Goal: Task Accomplishment & Management: Manage account settings

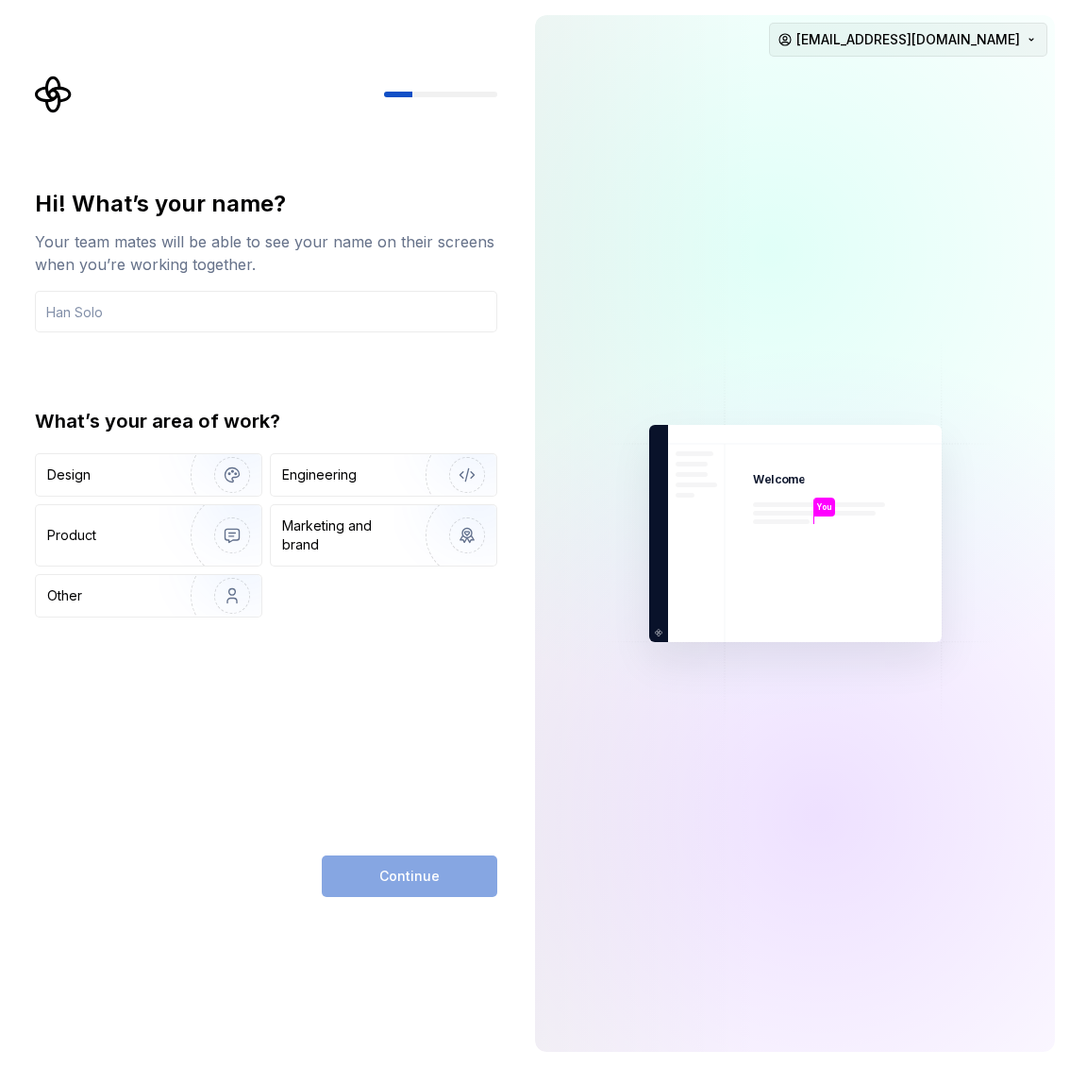
click at [1003, 44] on html "Hi! What’s your name? Your team mates will be able to see your name on their sc…" at bounding box center [535, 533] width 1070 height 1067
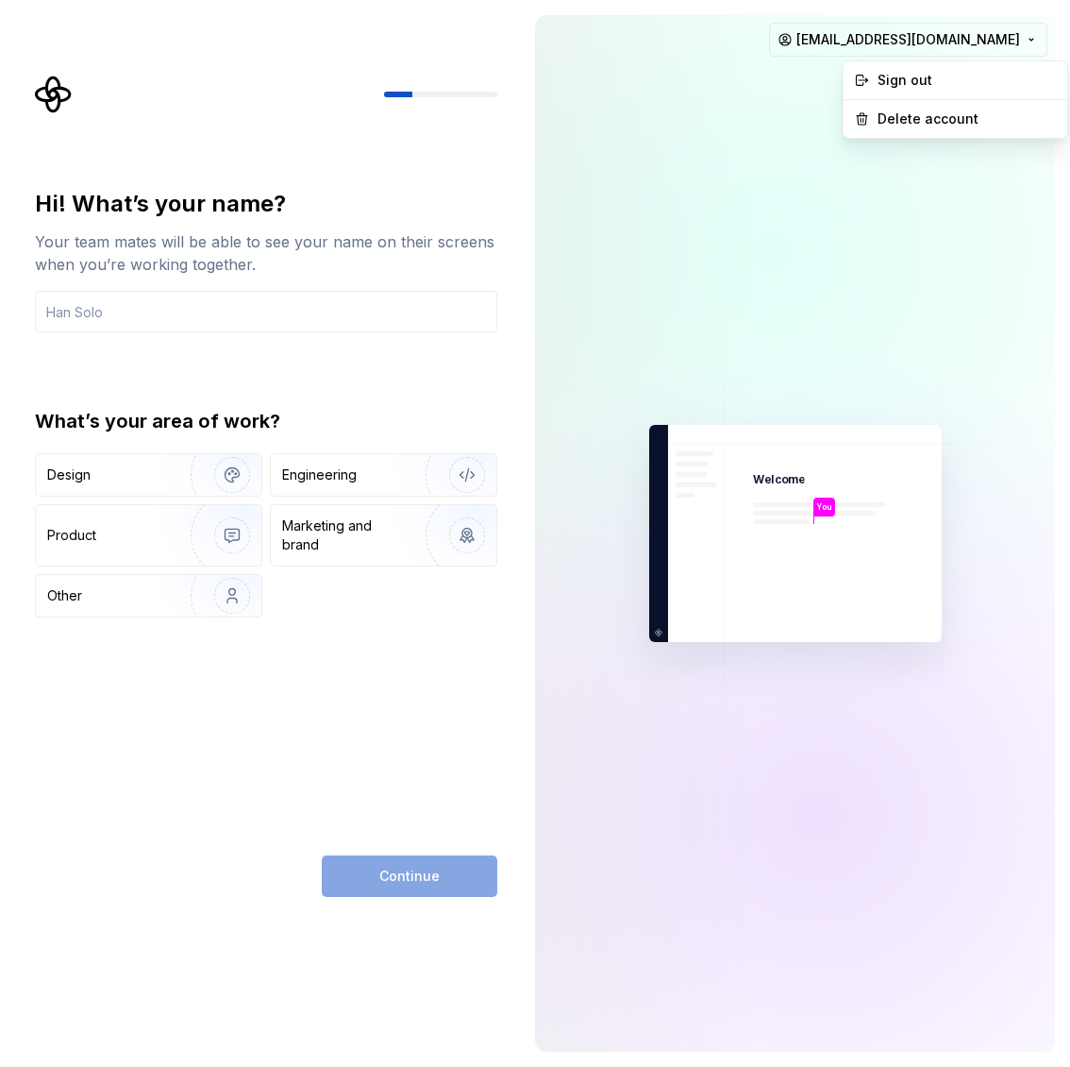
click at [1014, 37] on html "Hi! What’s your name? Your team mates will be able to see your name on their sc…" at bounding box center [535, 533] width 1070 height 1067
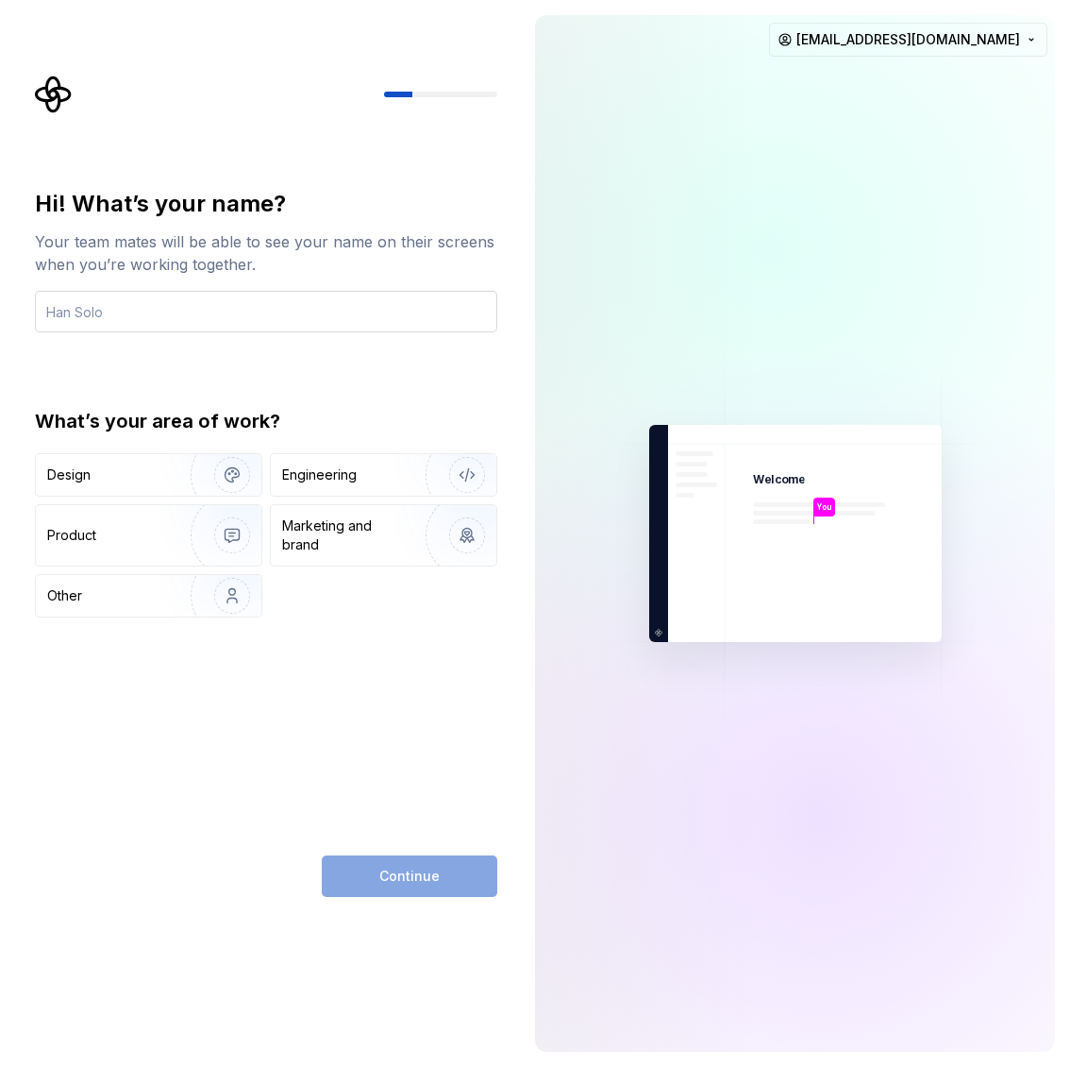
click at [162, 317] on input "text" at bounding box center [266, 312] width 462 height 42
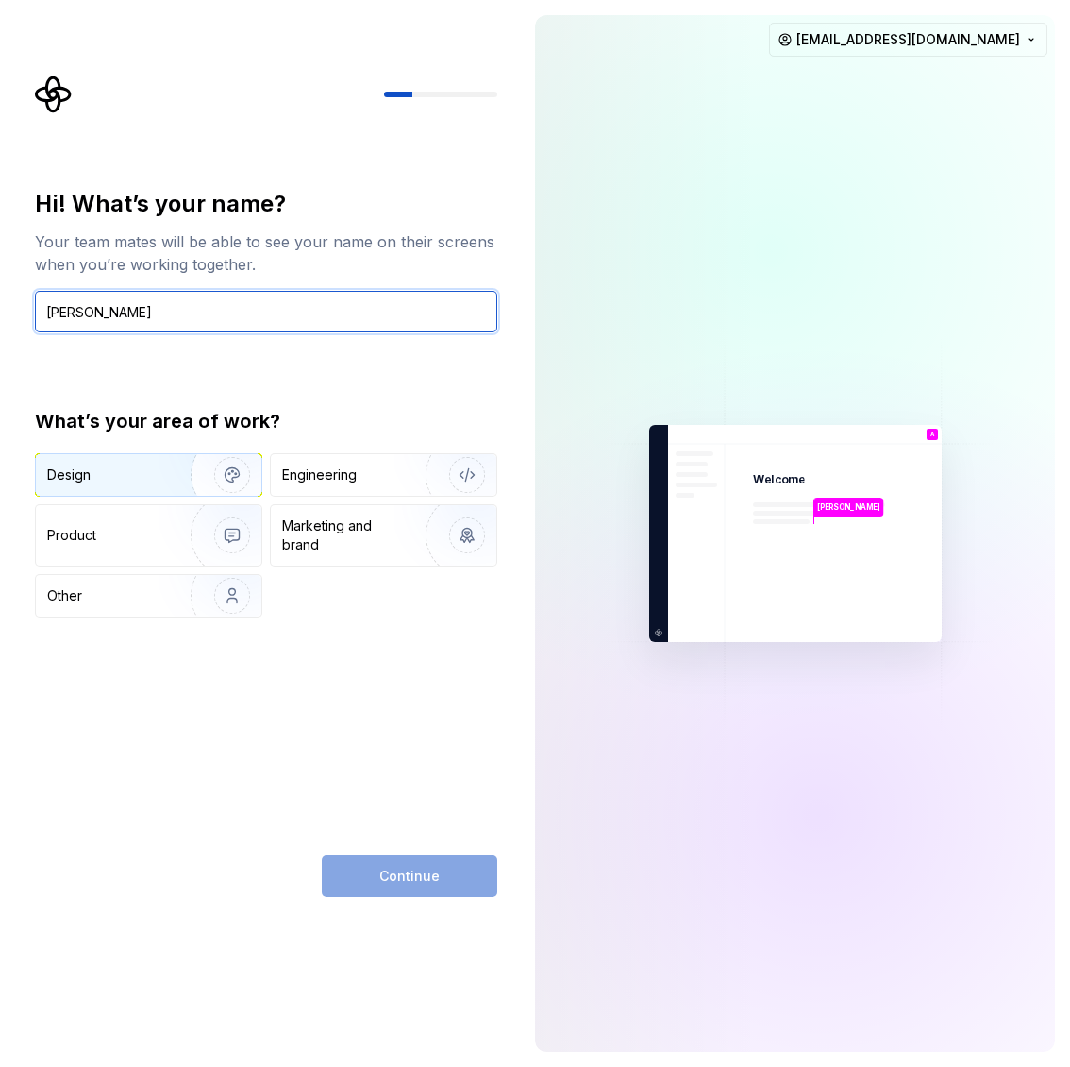
type input "Amy Virasak"
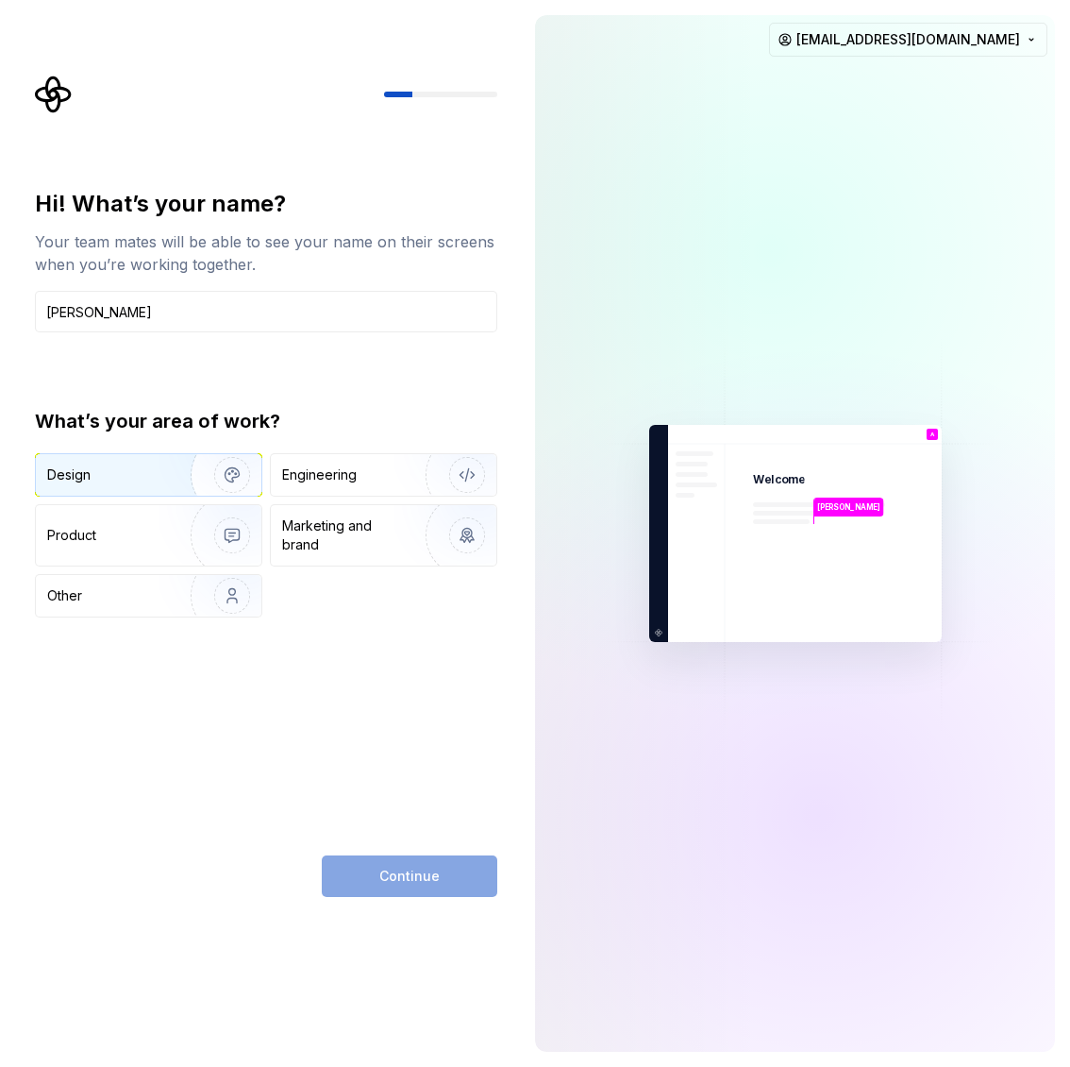
click at [101, 478] on div "Design" at bounding box center [106, 474] width 119 height 19
click at [400, 871] on span "Continue" at bounding box center [409, 875] width 60 height 19
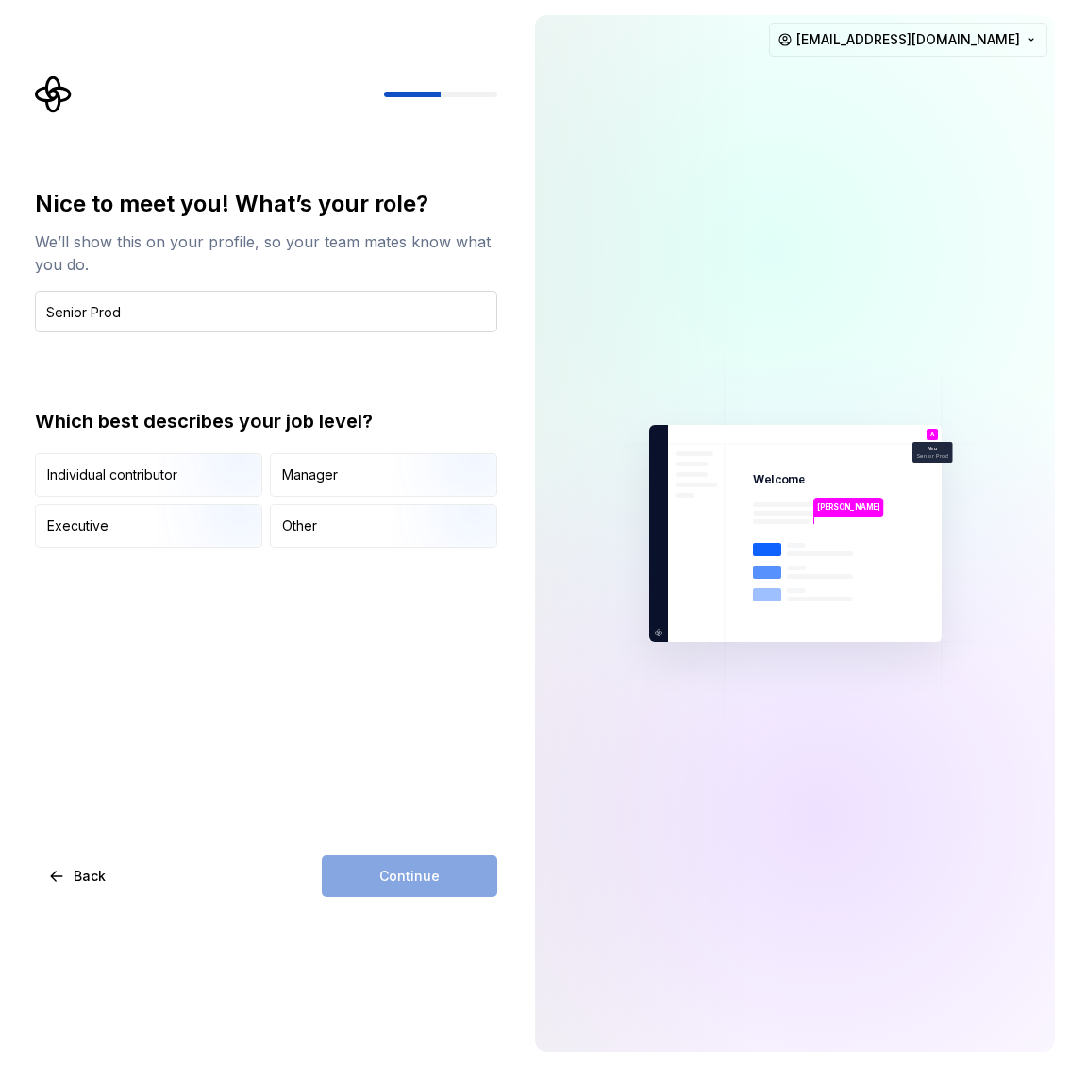
type input "Senior Product Designer"
click at [186, 472] on img "button" at bounding box center [216, 498] width 121 height 126
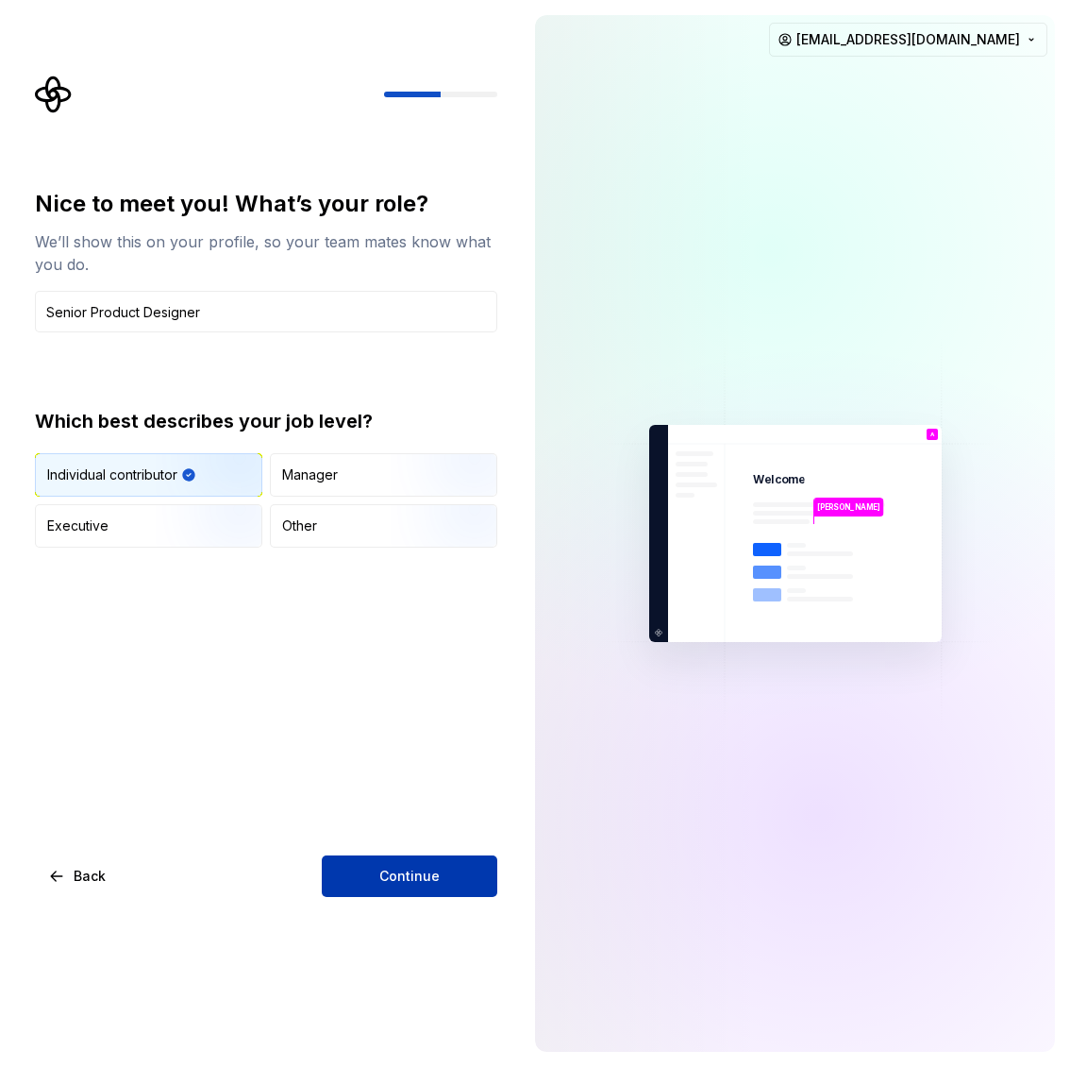
click at [433, 888] on button "Continue" at bounding box center [410, 876] width 176 height 42
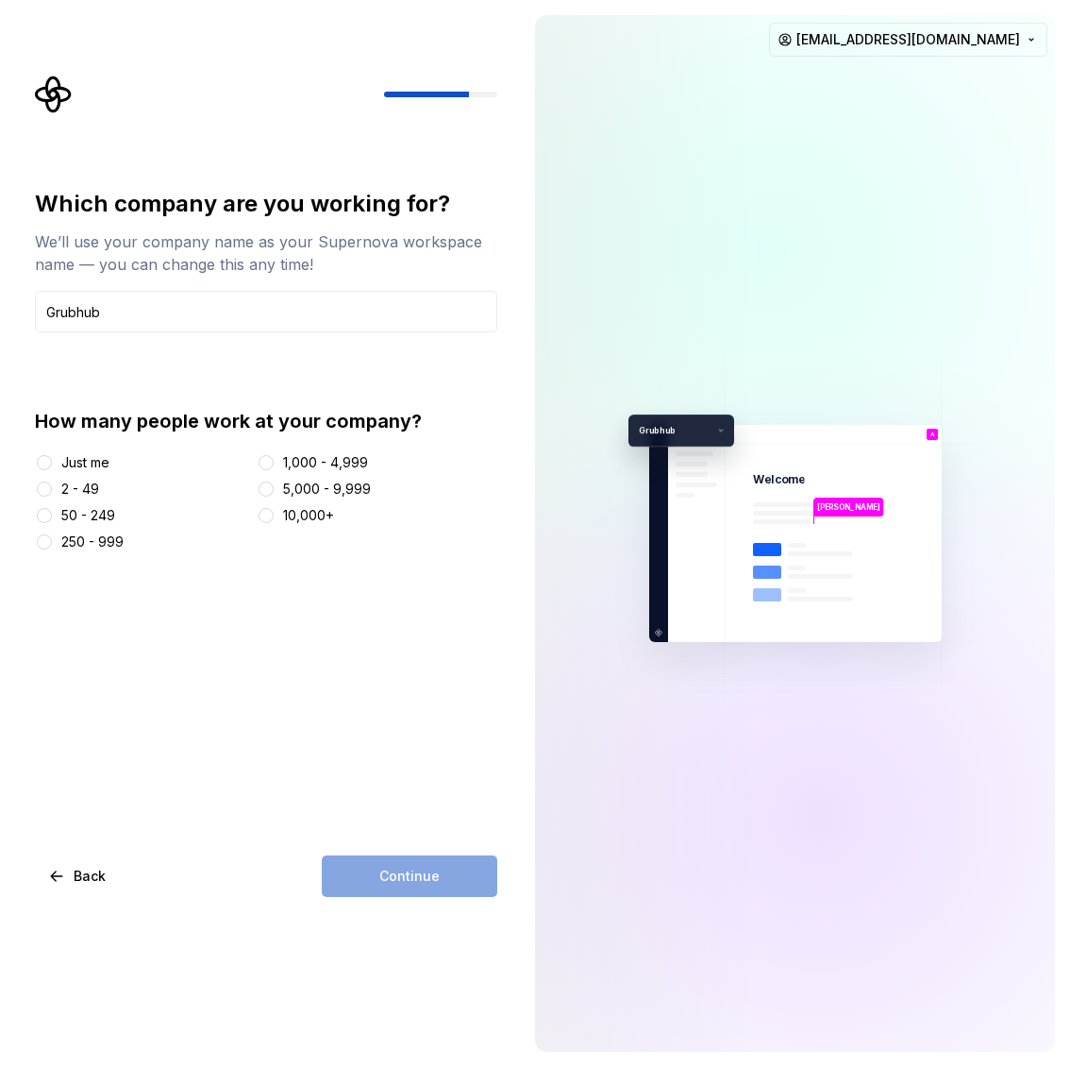
type input "Grubhub"
drag, startPoint x: 107, startPoint y: 381, endPoint x: 106, endPoint y: 397, distance: 16.1
click at [107, 380] on div "Which company are you working for? We’ll use your company name as your Supernov…" at bounding box center [266, 370] width 462 height 362
click at [269, 465] on button "1,000 - 4,999" at bounding box center [266, 462] width 15 height 15
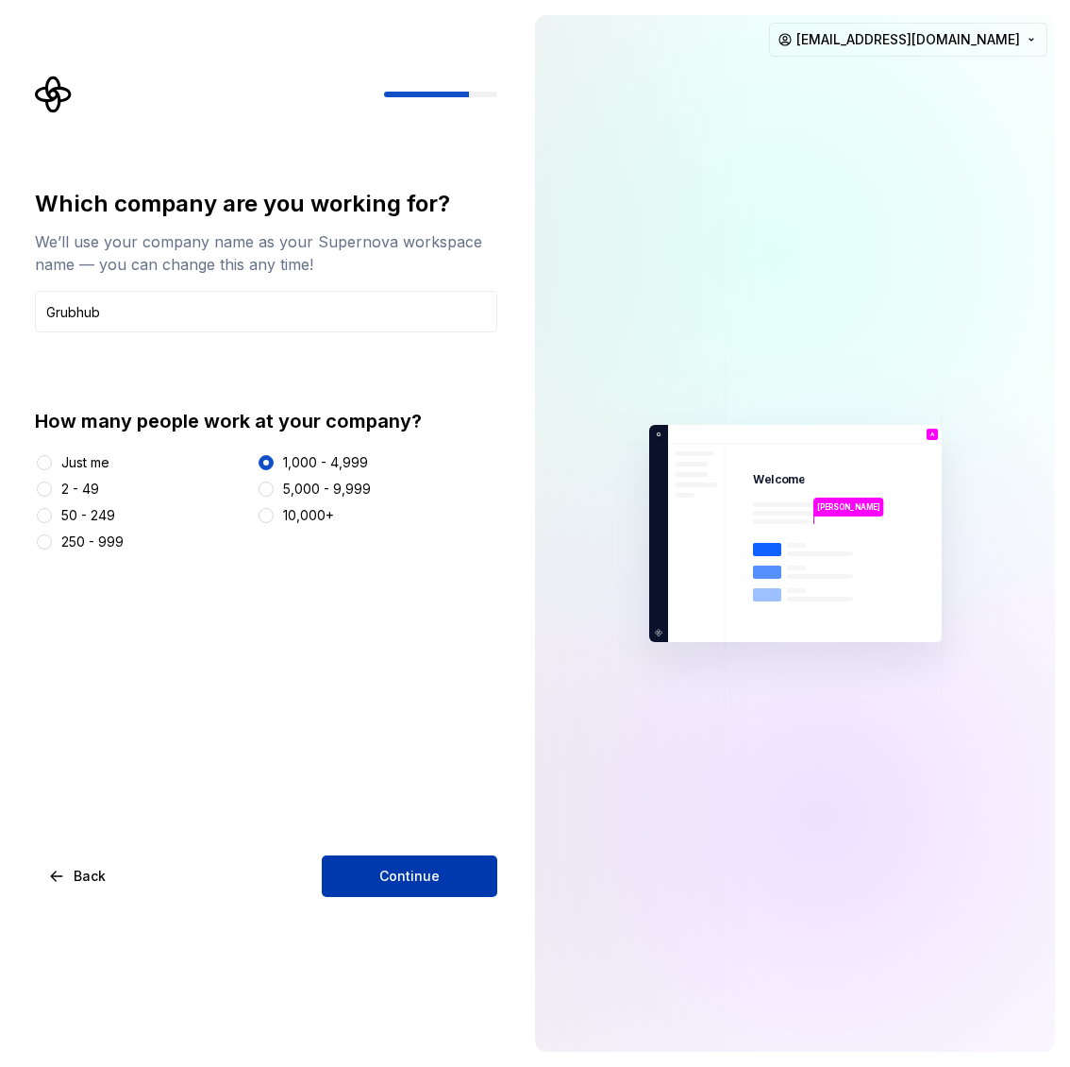
click at [411, 881] on span "Continue" at bounding box center [409, 875] width 60 height 19
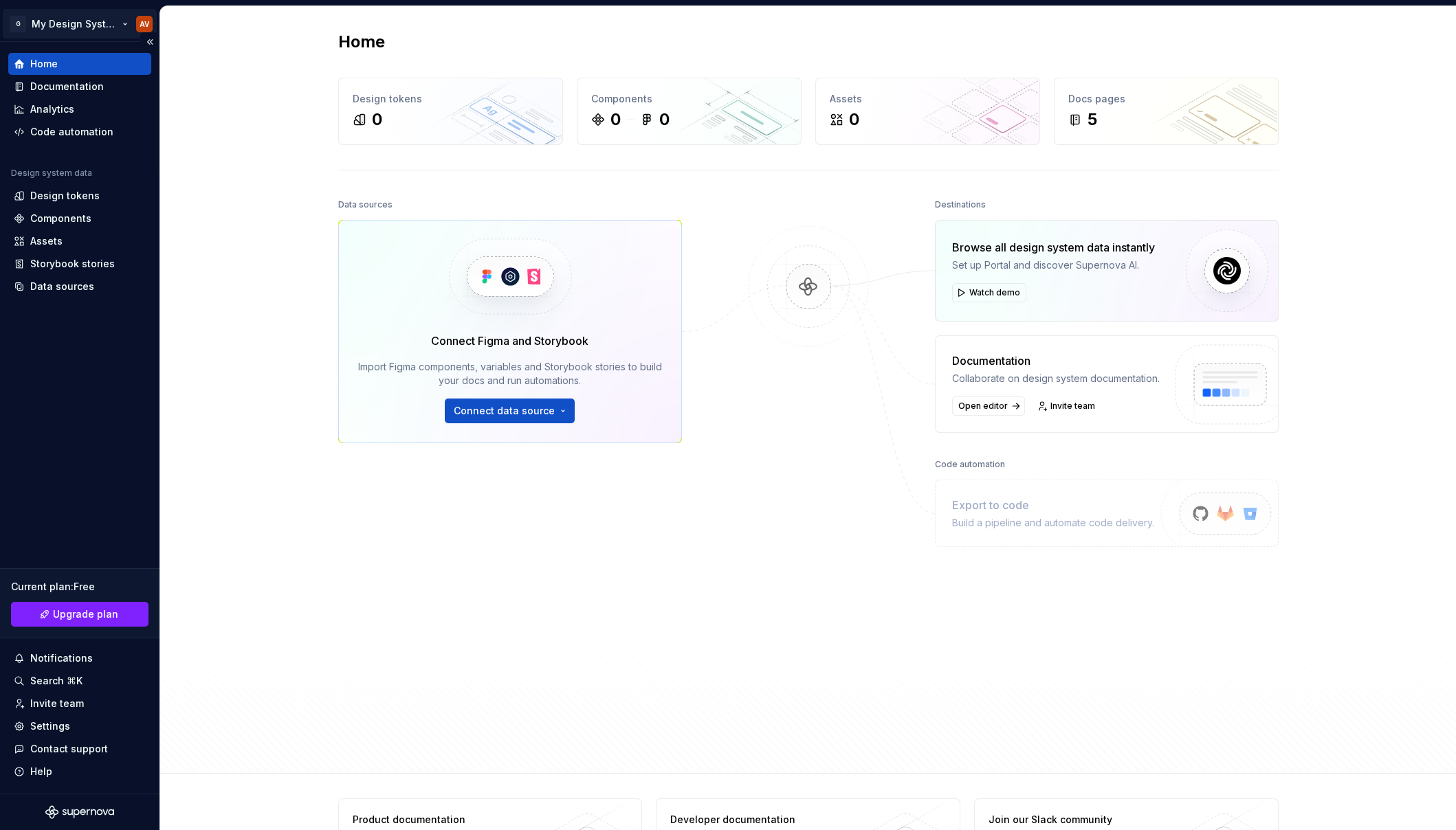
click at [117, 22] on html "G My Design System AV Home Documentation Analytics Code automation Design syste…" at bounding box center [728, 415] width 1456 height 830
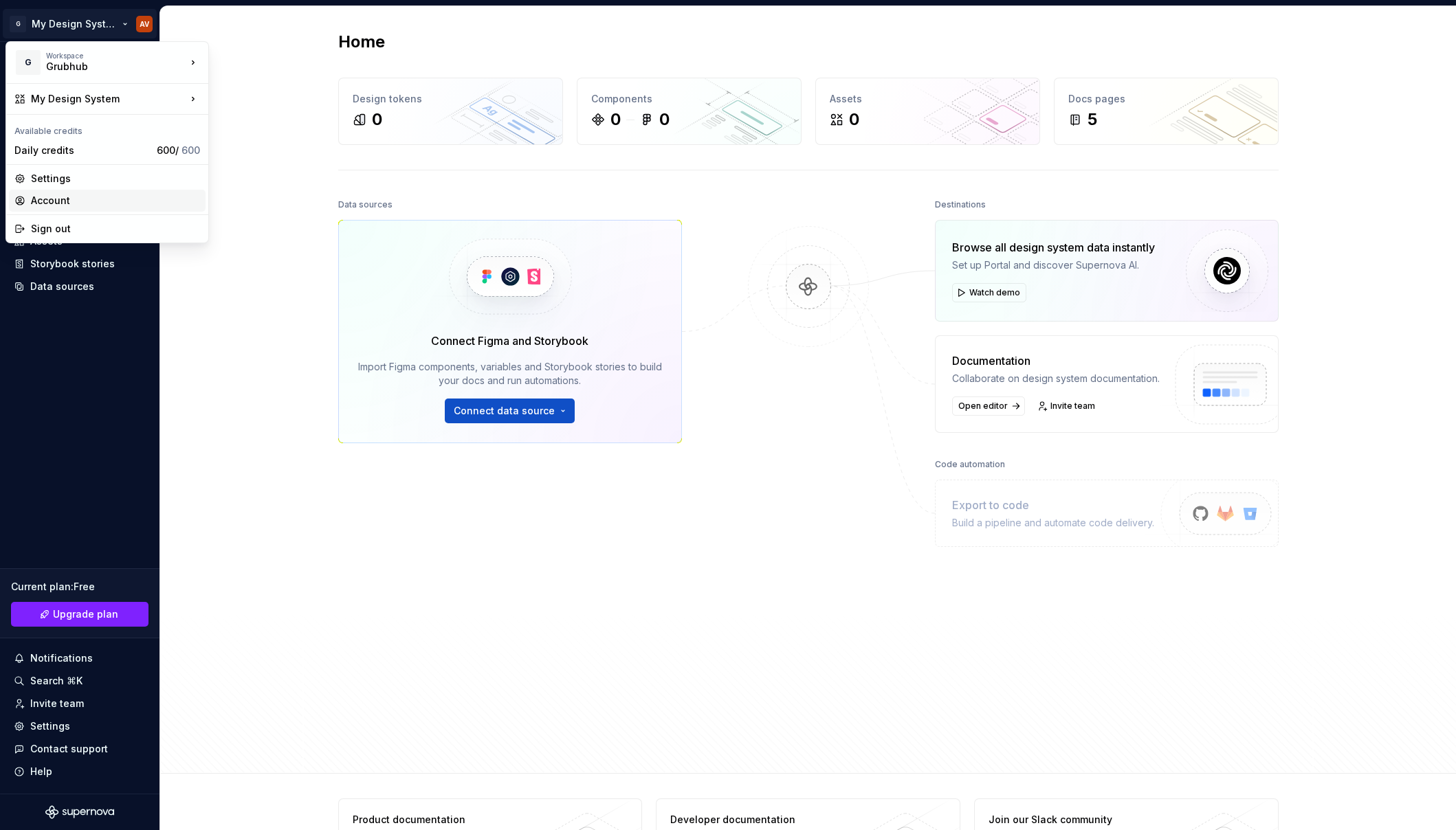
click at [67, 201] on div "Account" at bounding box center [115, 200] width 169 height 14
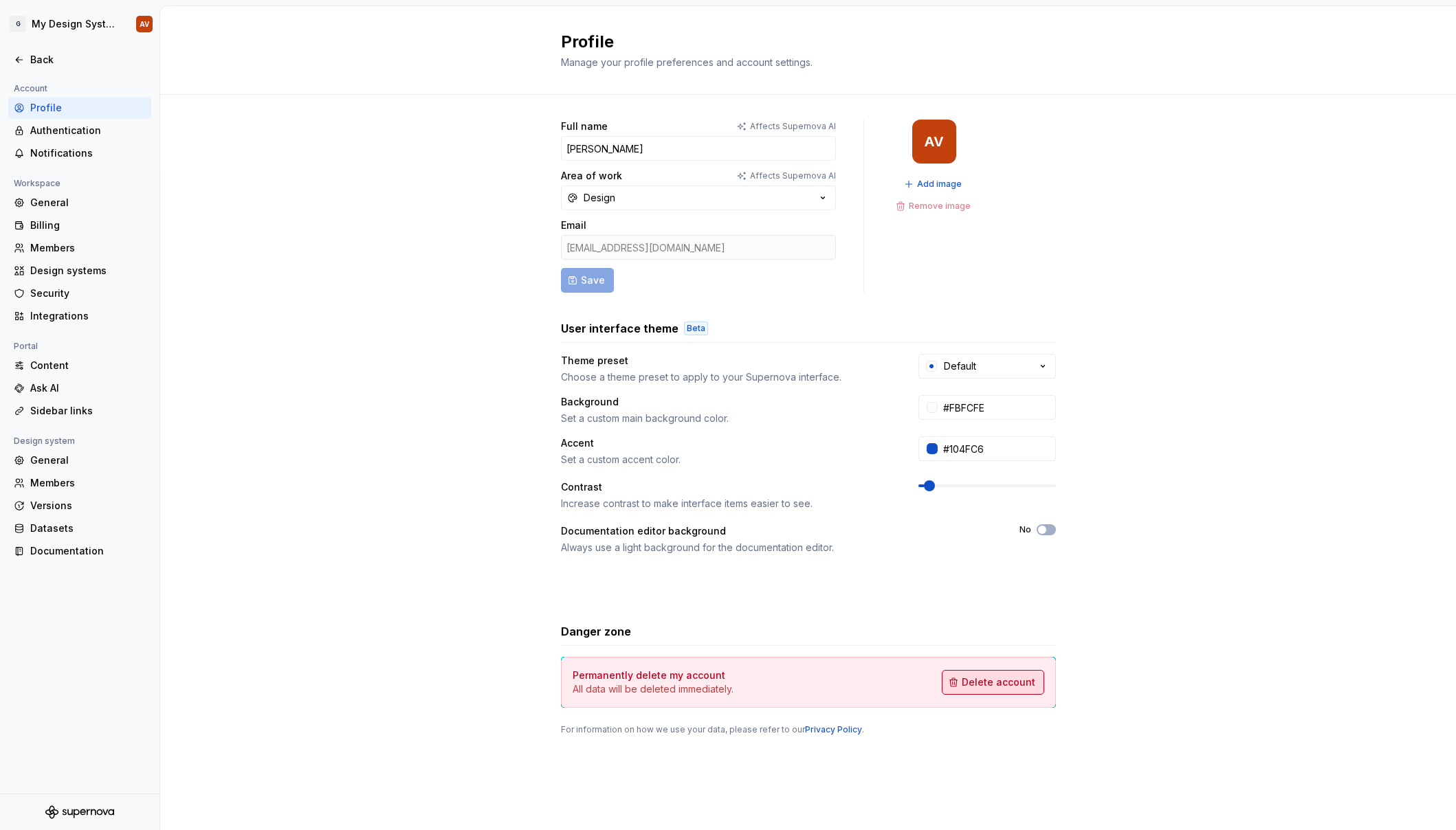
click at [913, 684] on span "Delete account" at bounding box center [998, 682] width 74 height 14
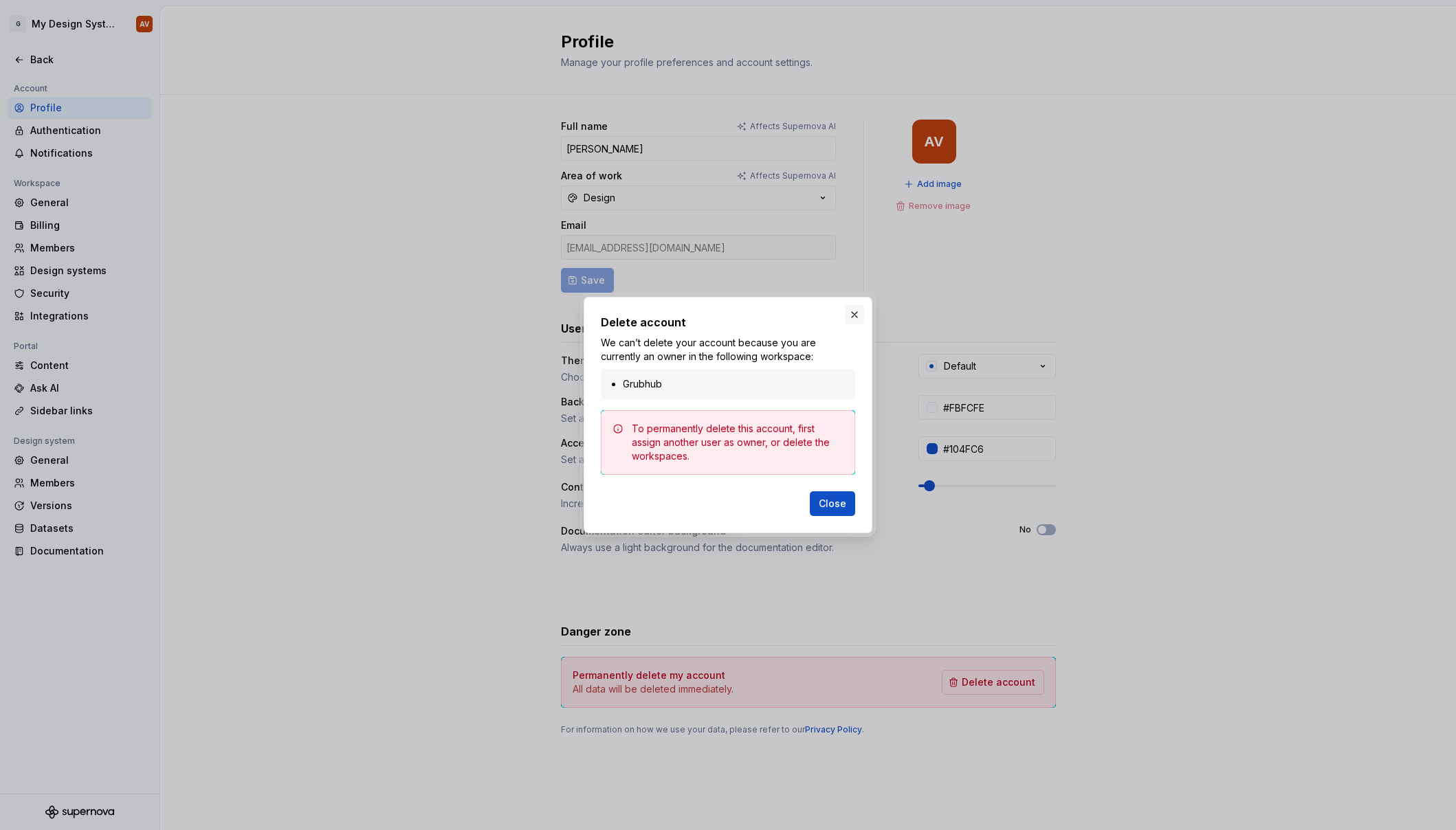
click at [852, 317] on button "button" at bounding box center [854, 315] width 19 height 19
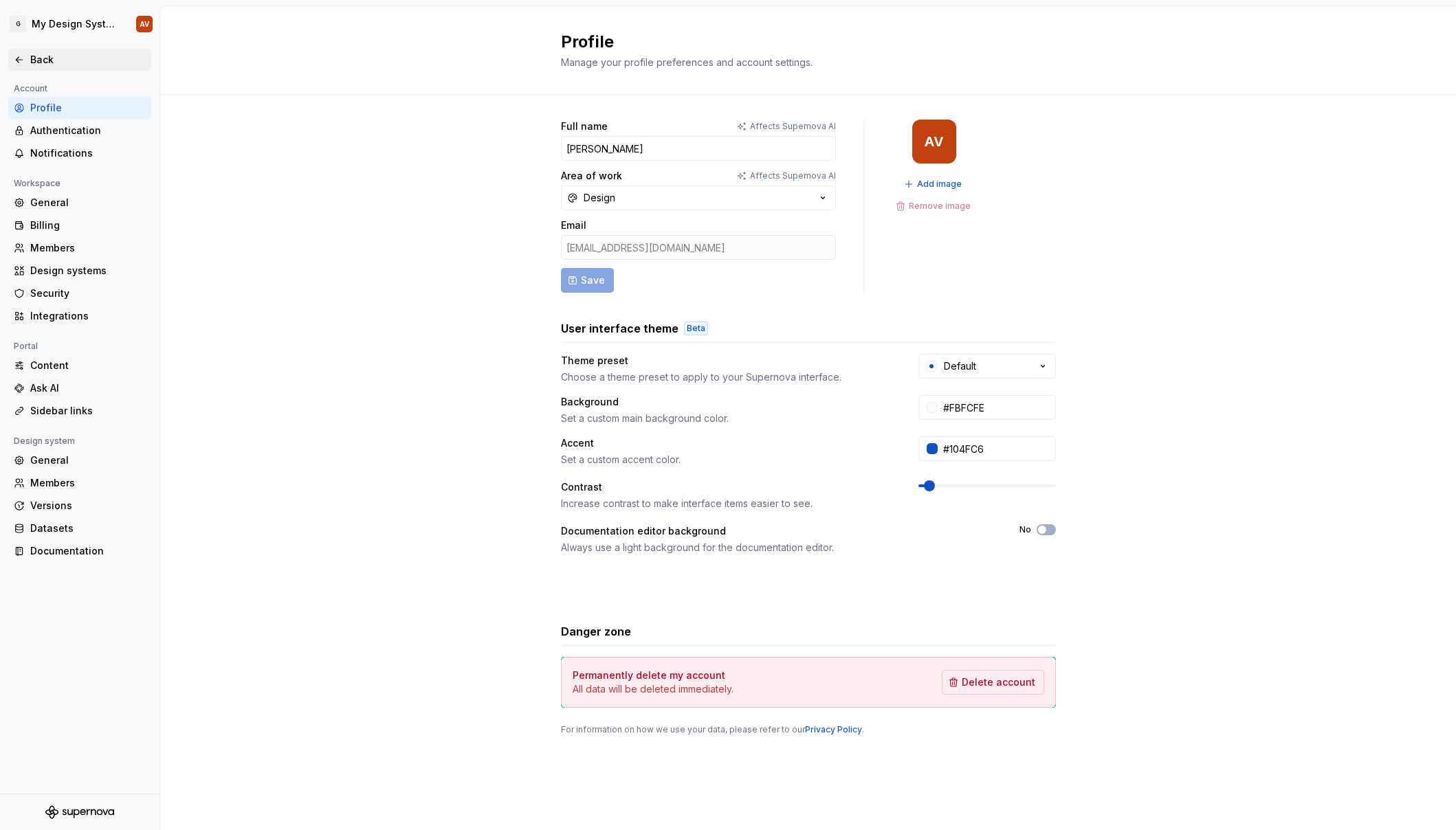
click at [18, 55] on icon at bounding box center [19, 60] width 11 height 11
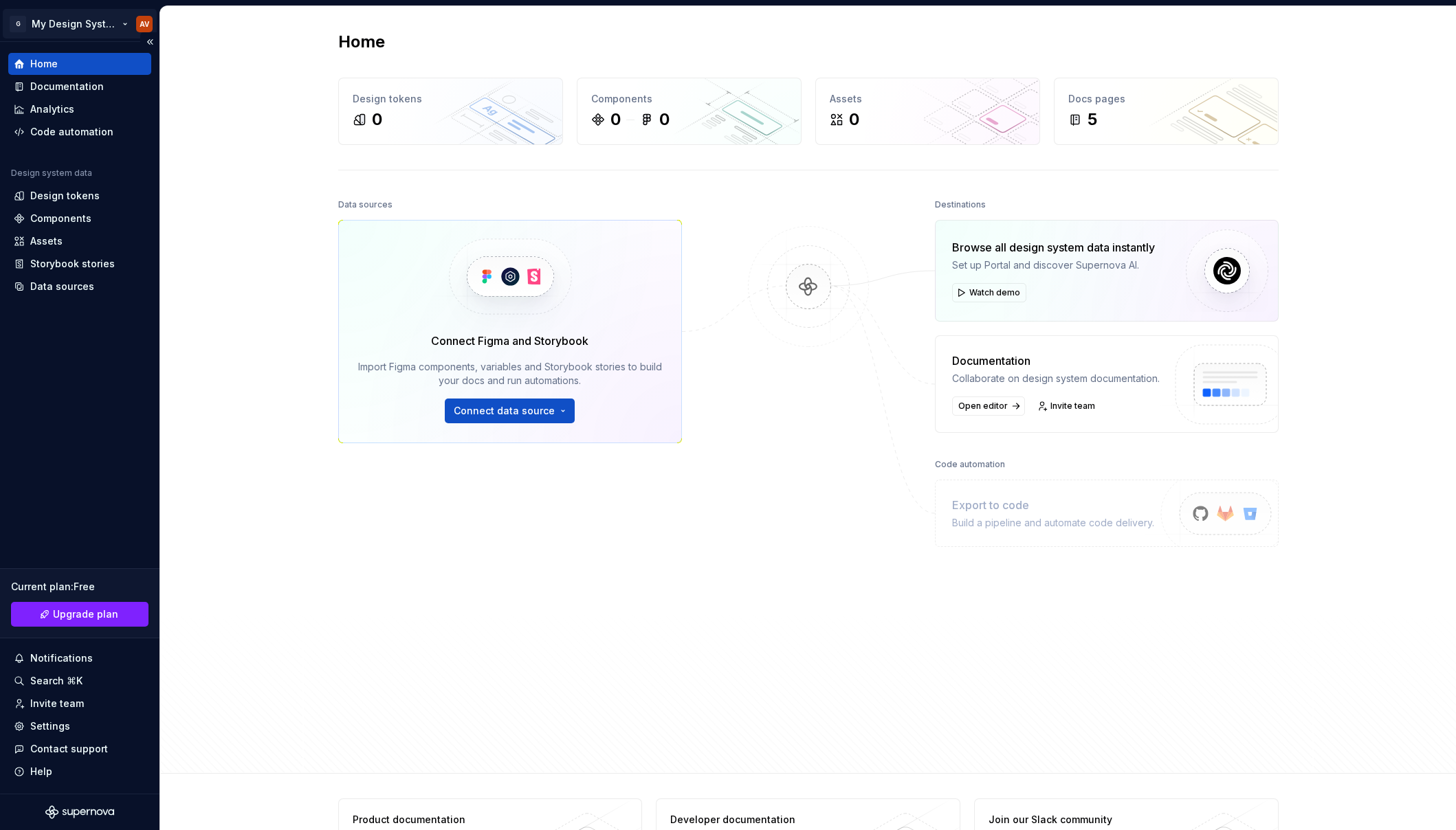
click at [87, 23] on html "G My Design System AV Home Documentation Analytics Code automation Design syste…" at bounding box center [728, 415] width 1456 height 830
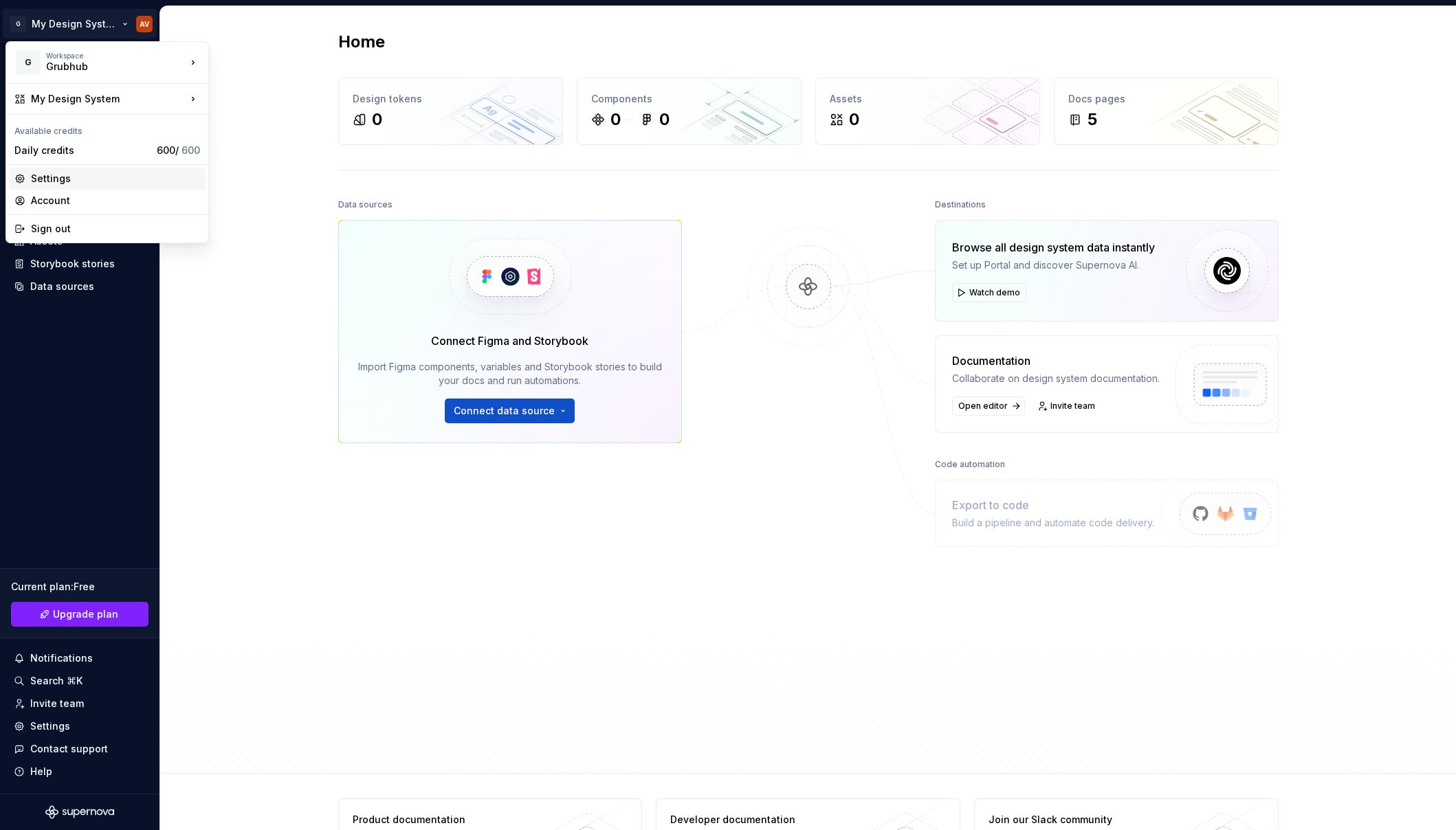
click at [74, 174] on div "Settings" at bounding box center [115, 178] width 169 height 14
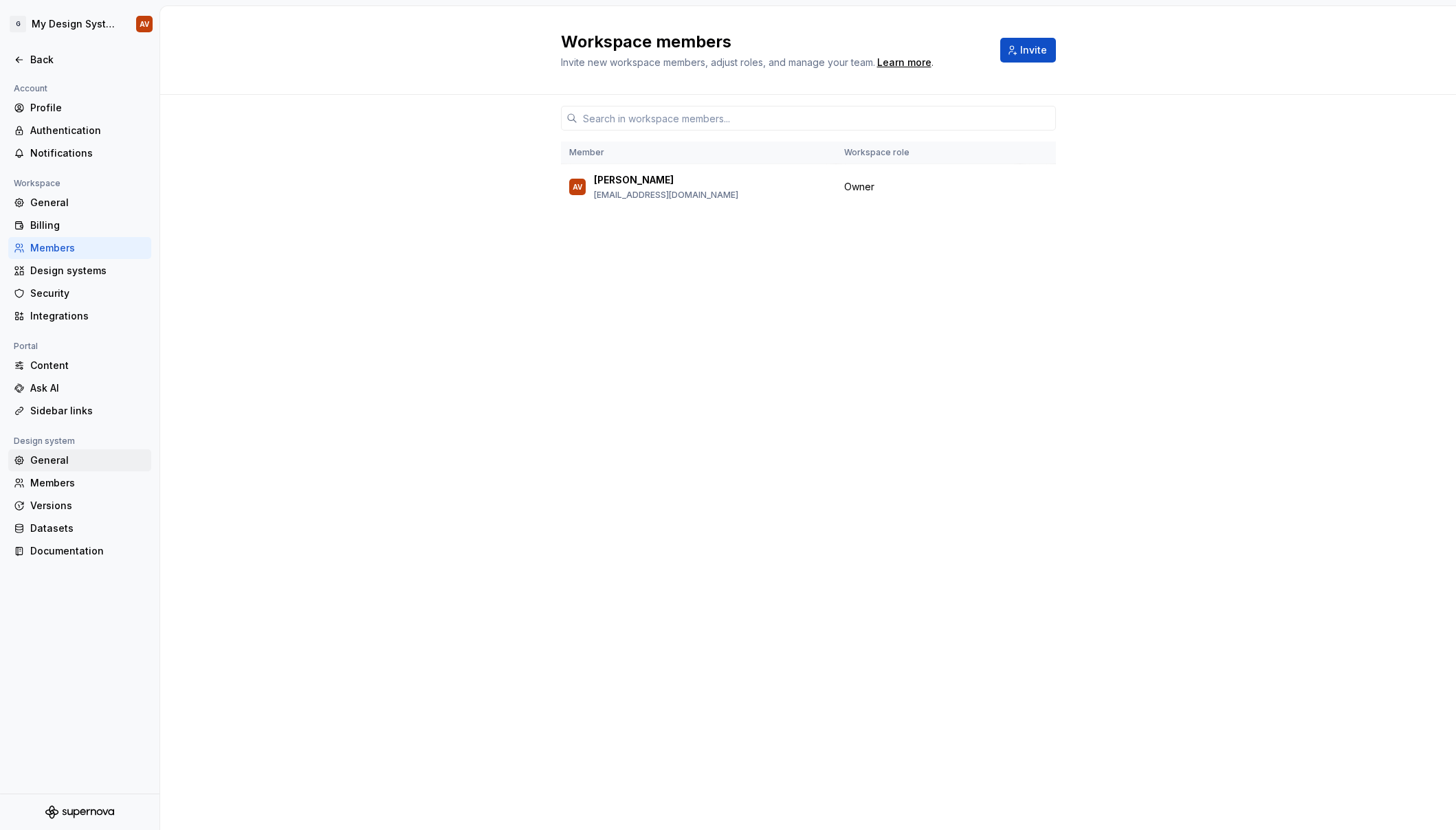
click at [61, 457] on div "General" at bounding box center [88, 460] width 116 height 14
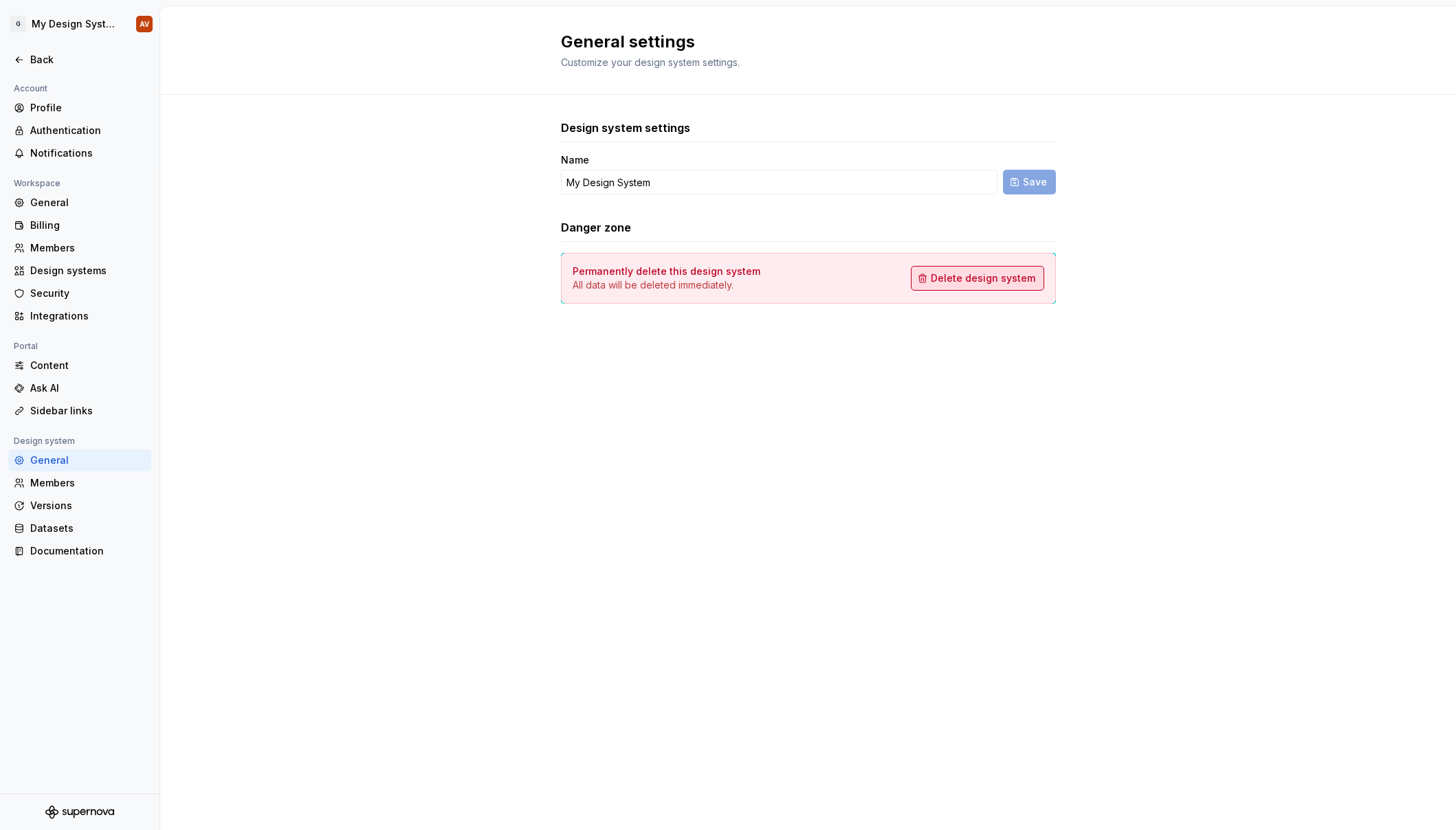
click at [913, 279] on span "Delete design system" at bounding box center [983, 278] width 104 height 14
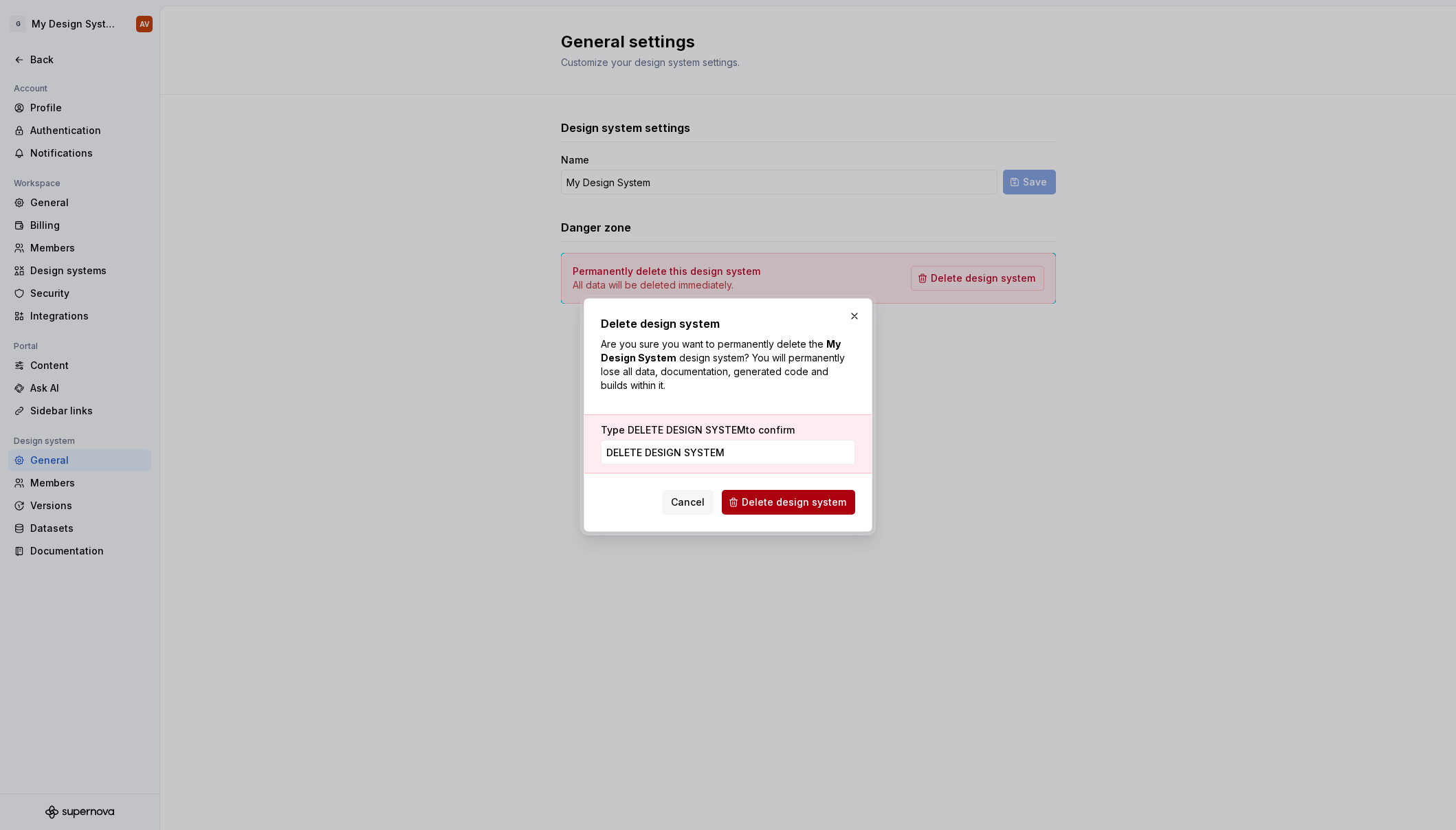
type input "DELETE DESIGN SYSTEM"
click at [756, 490] on div "Cancel Delete design system" at bounding box center [728, 499] width 254 height 31
click at [768, 499] on span "Delete design system" at bounding box center [793, 502] width 104 height 14
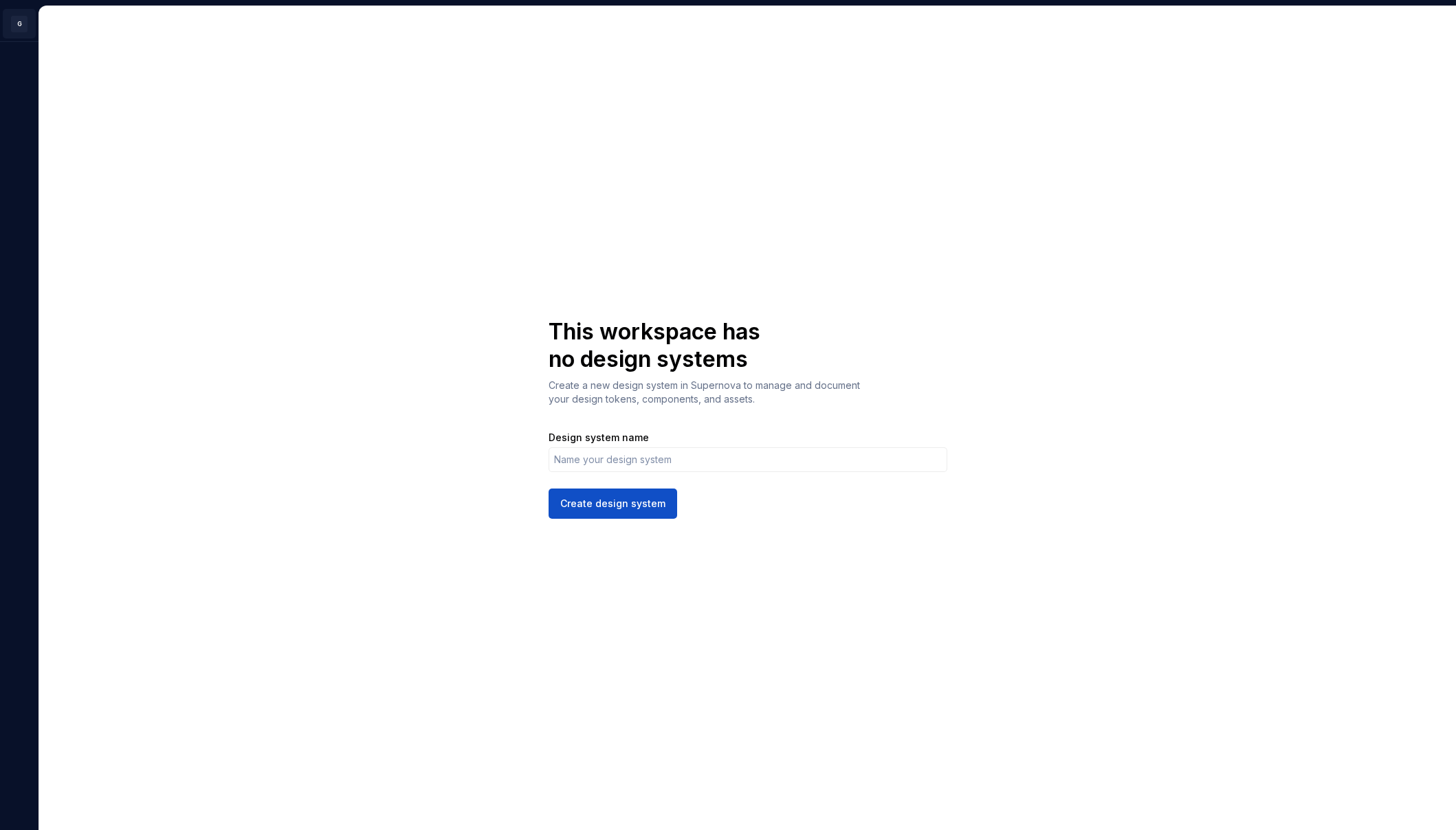
click at [16, 25] on html "G AV This workspace has no design systems Create a new design system in Superno…" at bounding box center [728, 415] width 1456 height 830
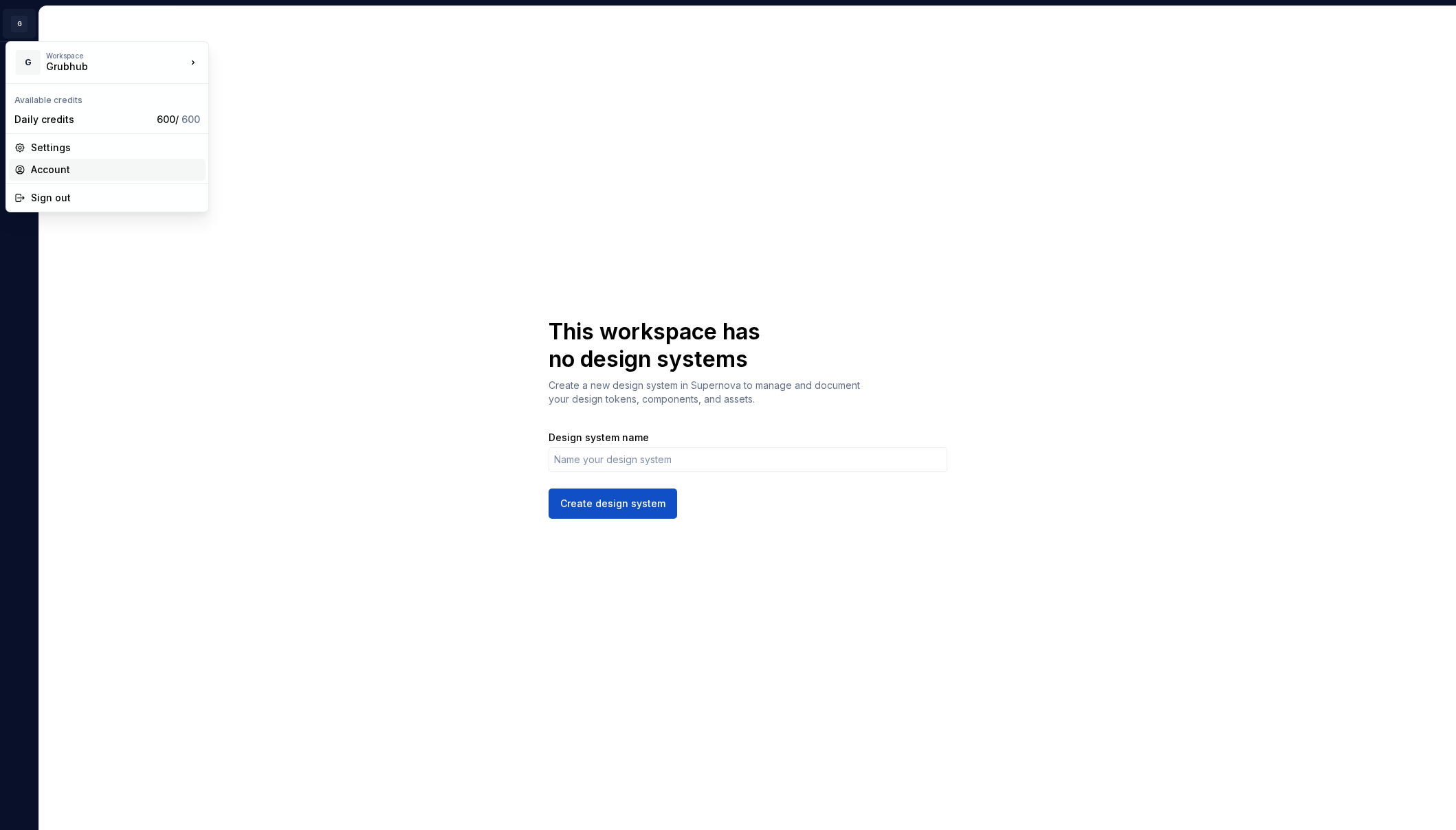
click at [48, 167] on div "Account" at bounding box center [115, 170] width 169 height 14
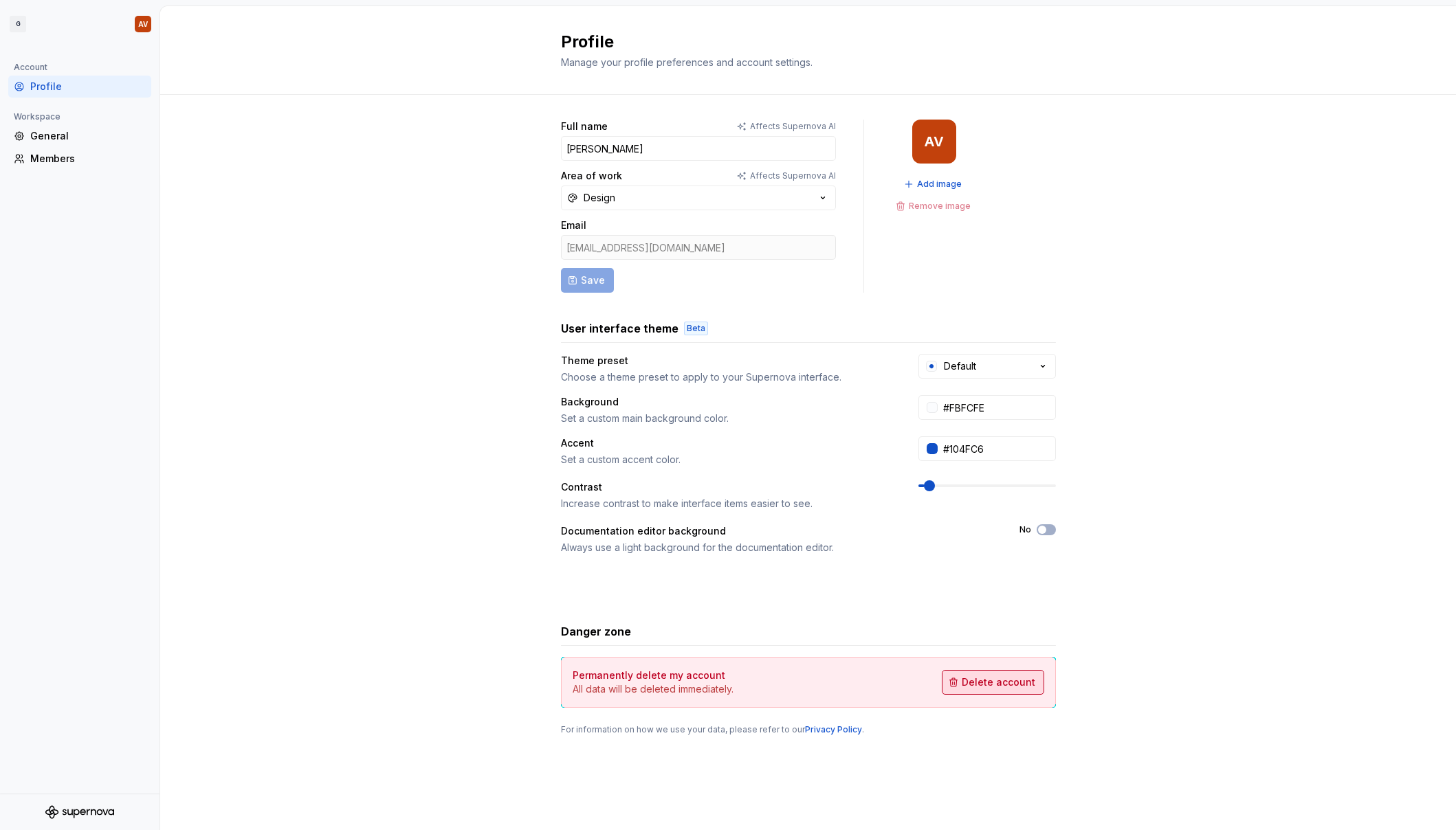
click at [913, 679] on span "Delete account" at bounding box center [998, 682] width 74 height 14
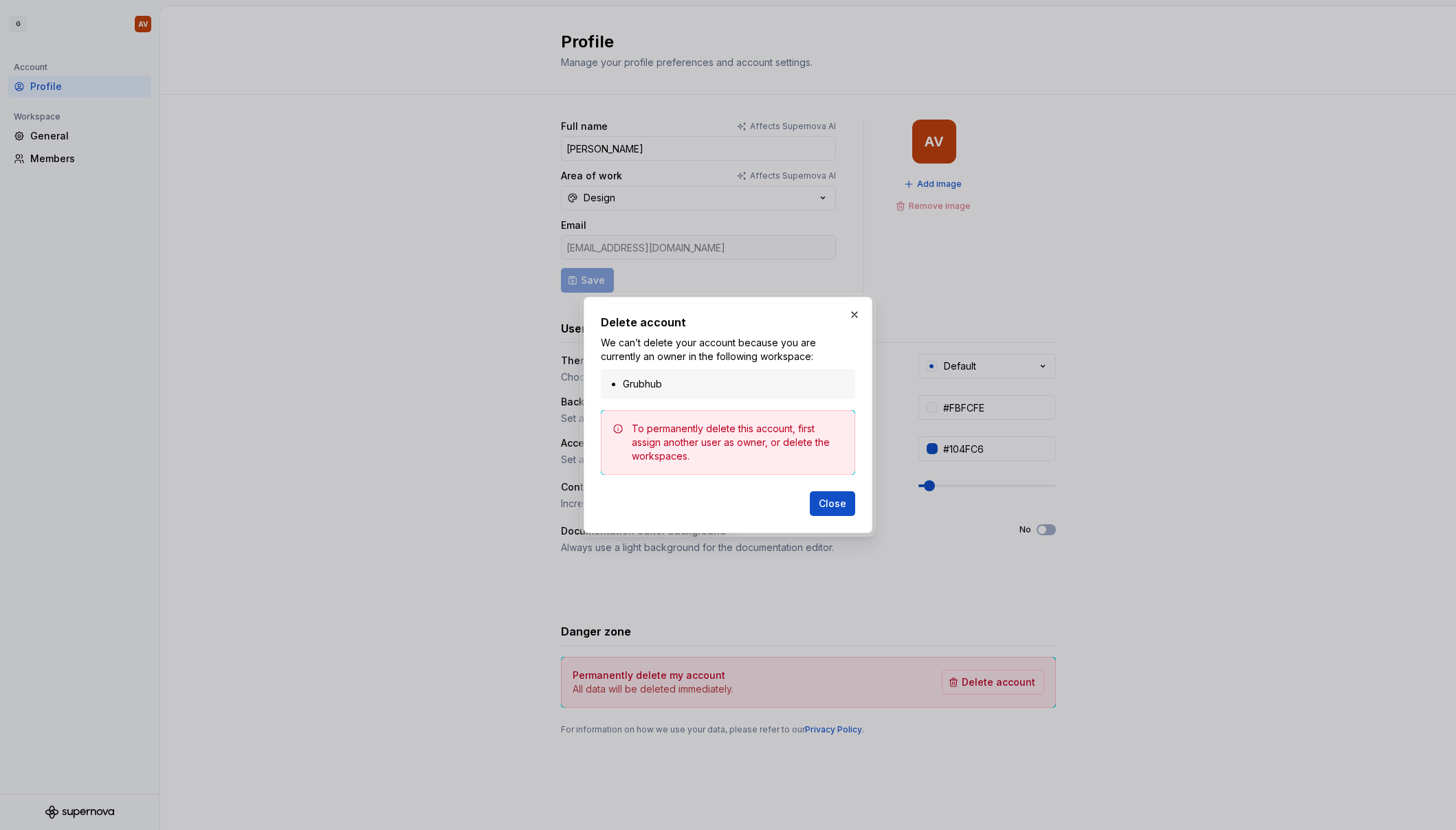
drag, startPoint x: 701, startPoint y: 381, endPoint x: 680, endPoint y: 389, distance: 22.5
click at [701, 381] on li "Grubhub" at bounding box center [735, 384] width 224 height 14
click at [634, 380] on li "Grubhub" at bounding box center [735, 384] width 224 height 14
click at [835, 511] on button "Close" at bounding box center [833, 504] width 45 height 25
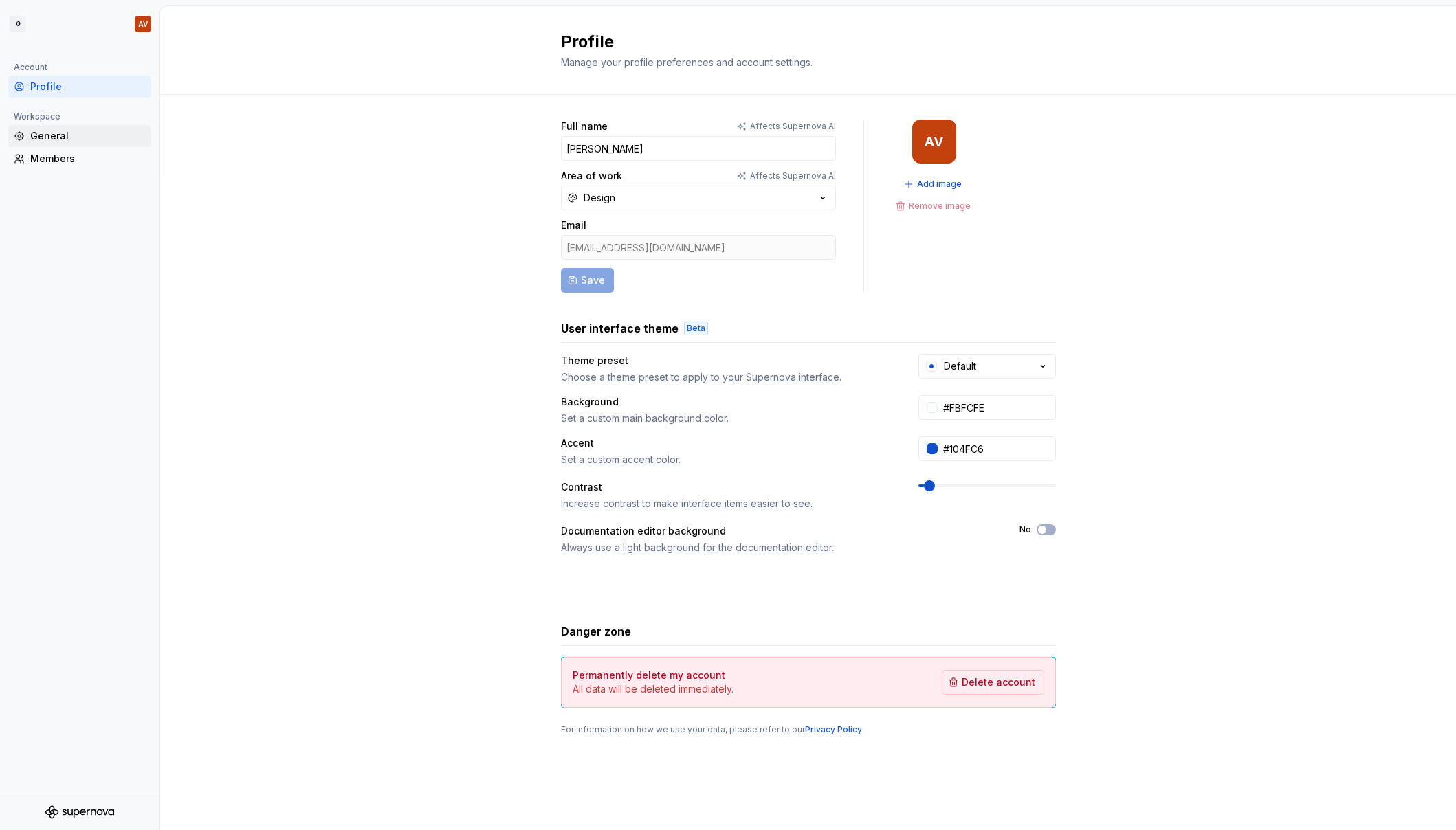
click at [61, 133] on div "General" at bounding box center [88, 135] width 116 height 14
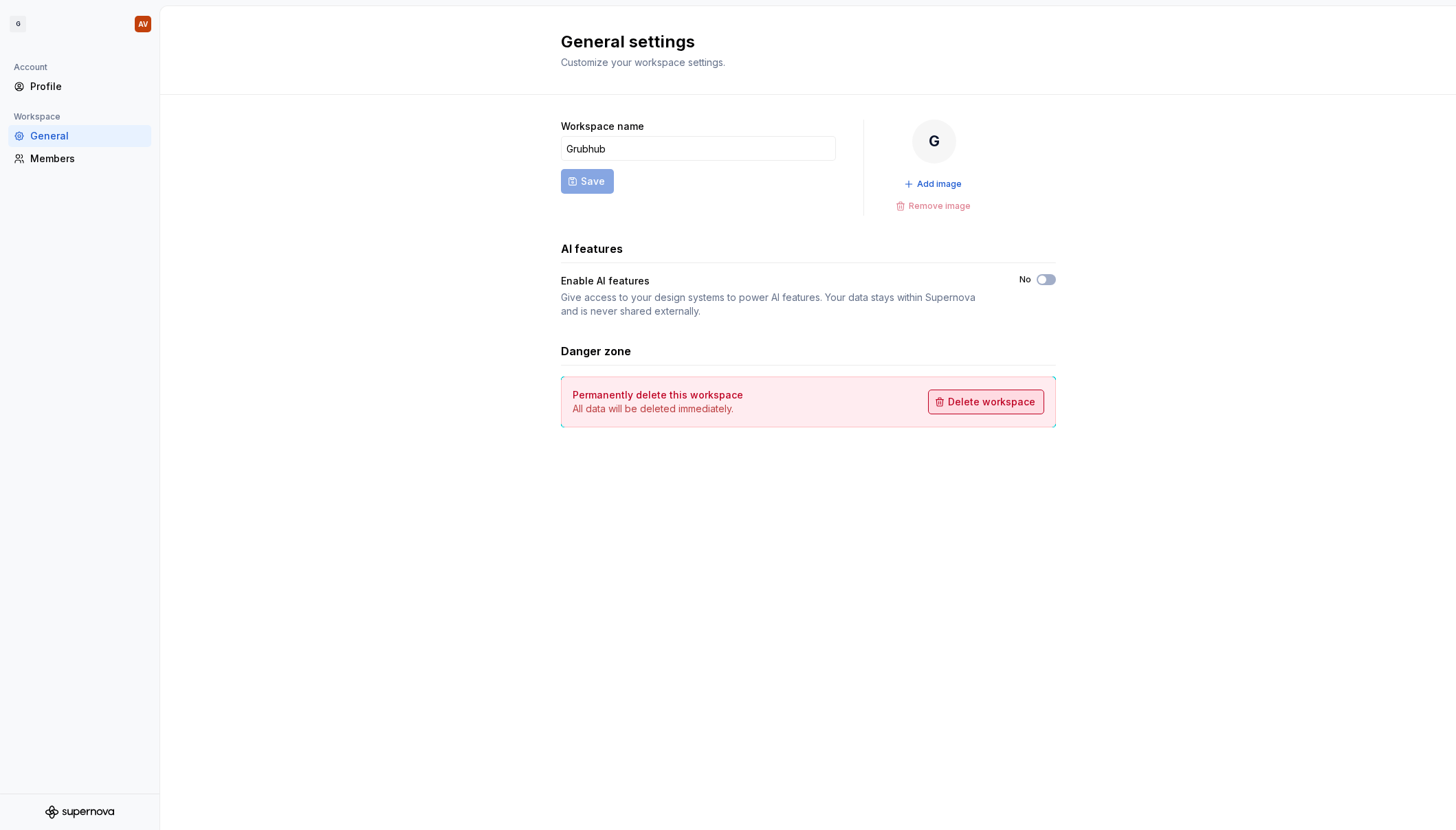
click at [913, 403] on span "Delete workspace" at bounding box center [992, 402] width 87 height 14
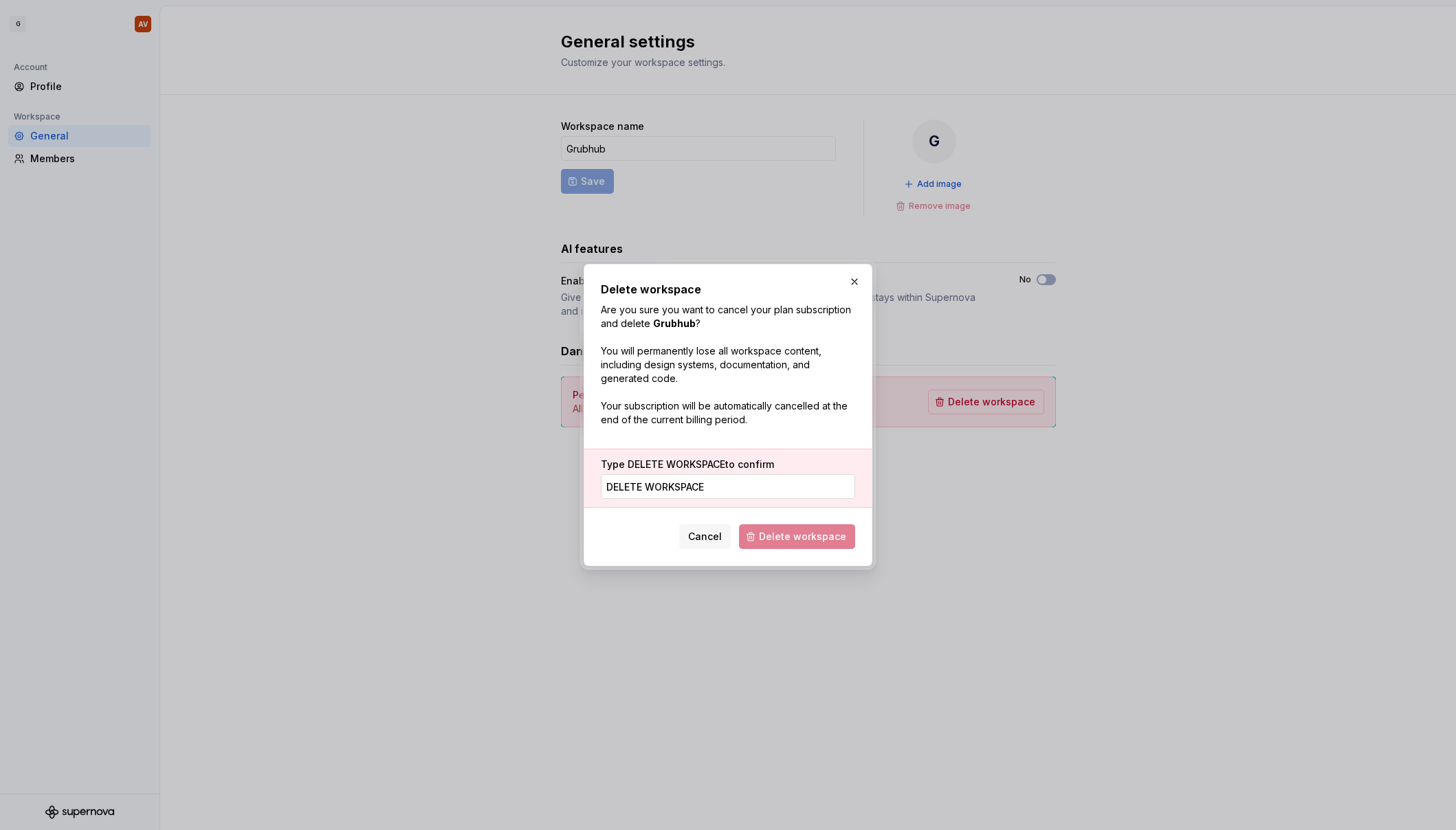
type input "DELETE WORKSPACE"
click at [781, 533] on span "Delete workspace" at bounding box center [803, 537] width 87 height 14
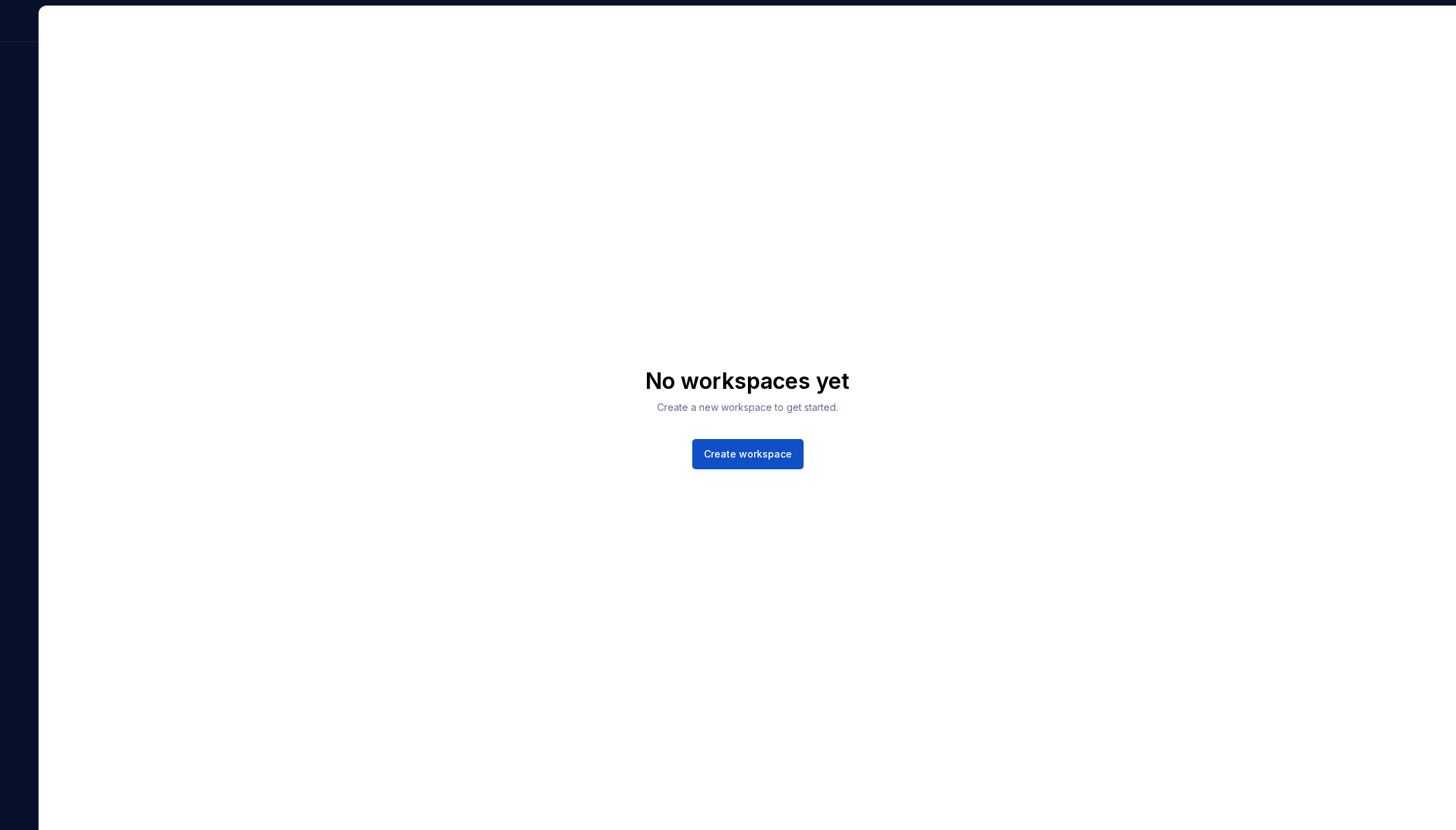
click at [28, 24] on div at bounding box center [19, 23] width 39 height 36
drag, startPoint x: 1263, startPoint y: 138, endPoint x: 1204, endPoint y: 149, distance: 60.0
click at [913, 139] on div "No workspaces yet Create a new workspace to get started. Create workspace" at bounding box center [747, 418] width 1417 height 824
drag, startPoint x: 557, startPoint y: 307, endPoint x: 318, endPoint y: 108, distance: 311.0
click at [557, 304] on div "No workspaces yet Create a new workspace to get started. Create workspace" at bounding box center [747, 418] width 1417 height 824
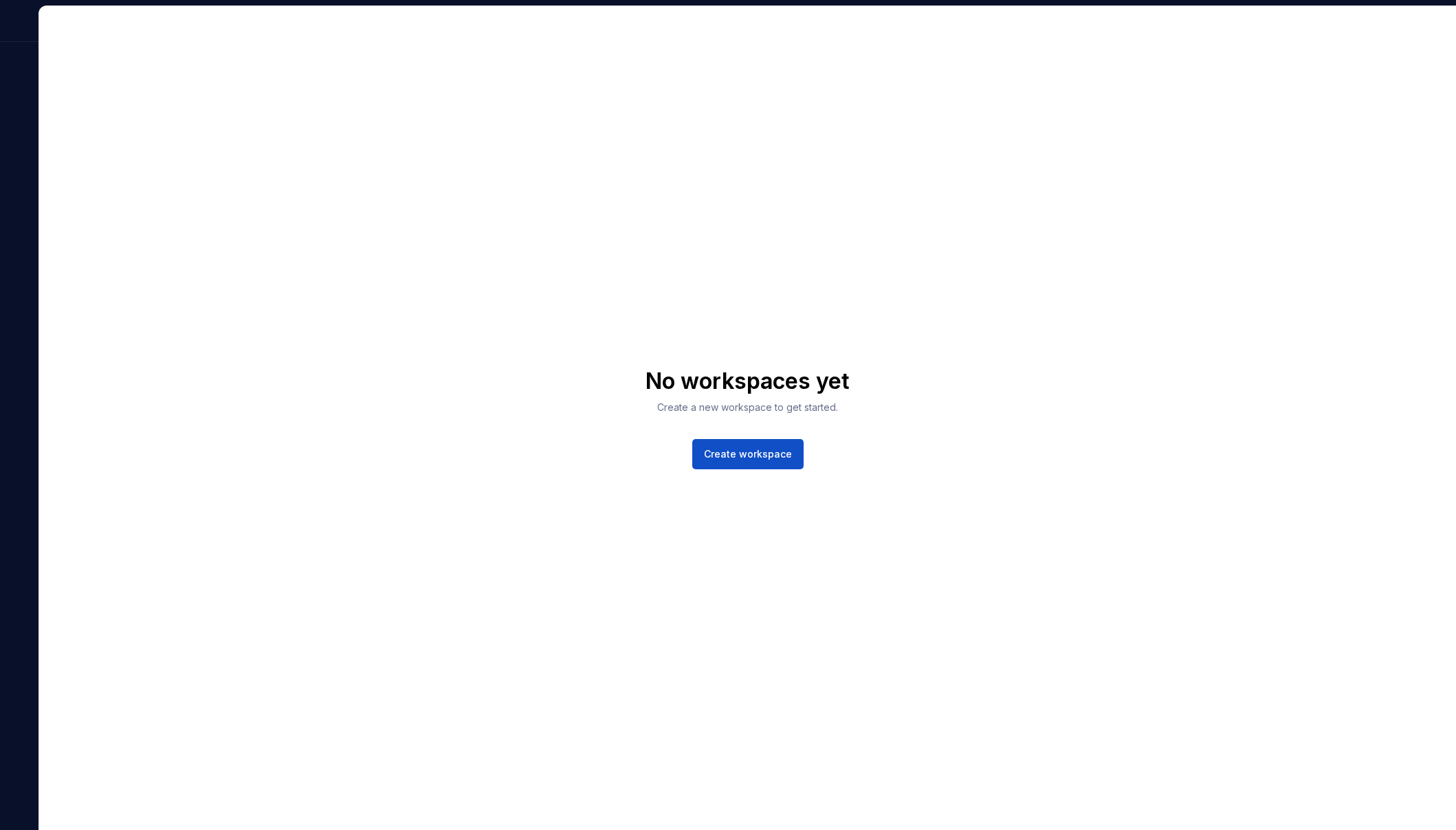
drag, startPoint x: 586, startPoint y: 214, endPoint x: 344, endPoint y: 92, distance: 271.0
click at [586, 213] on div "No workspaces yet Create a new workspace to get started. Create workspace" at bounding box center [747, 418] width 1417 height 824
click at [25, 23] on div at bounding box center [19, 23] width 39 height 36
click at [24, 23] on div at bounding box center [19, 23] width 39 height 36
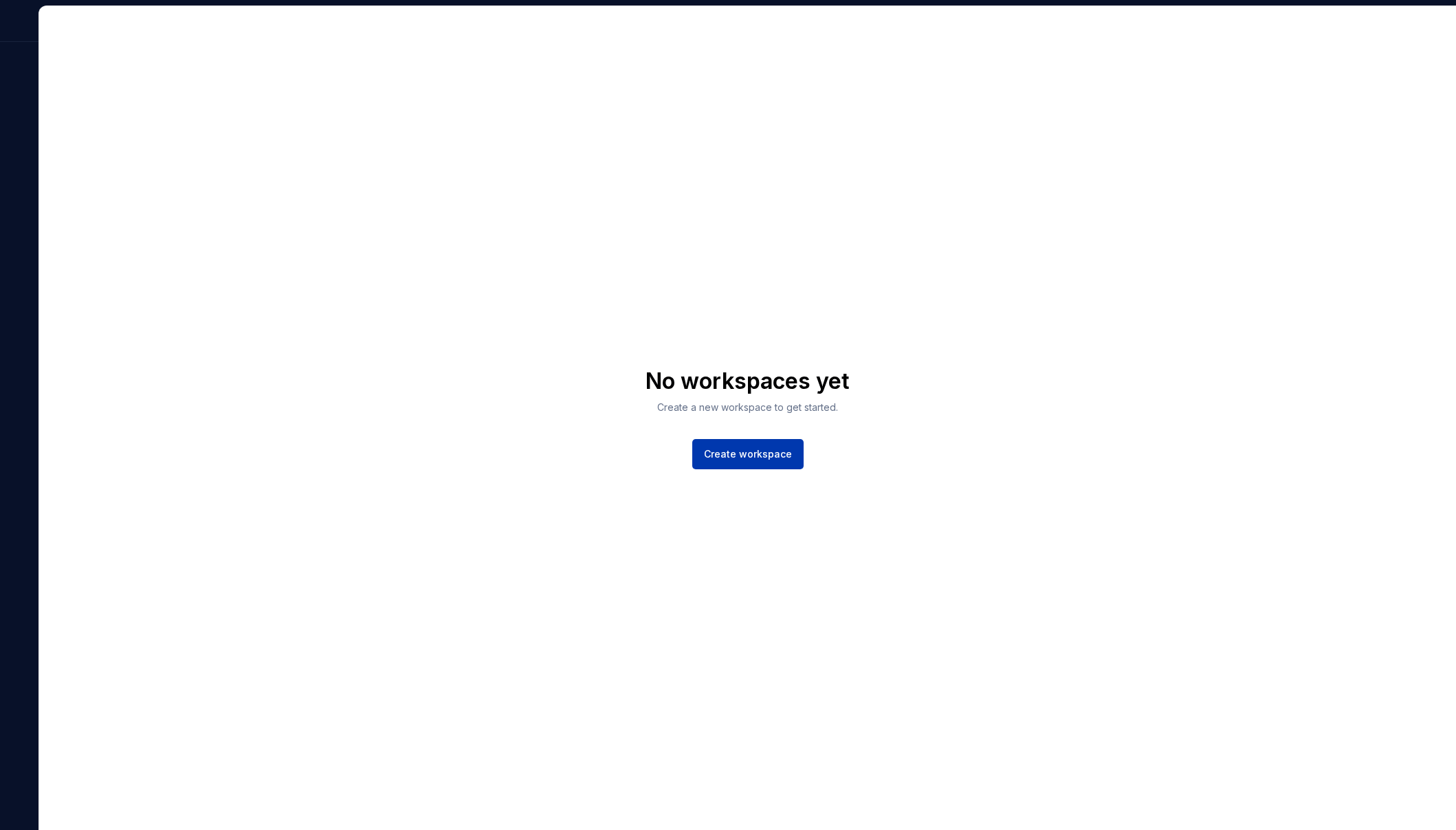
click at [793, 457] on button "Create workspace" at bounding box center [747, 454] width 111 height 31
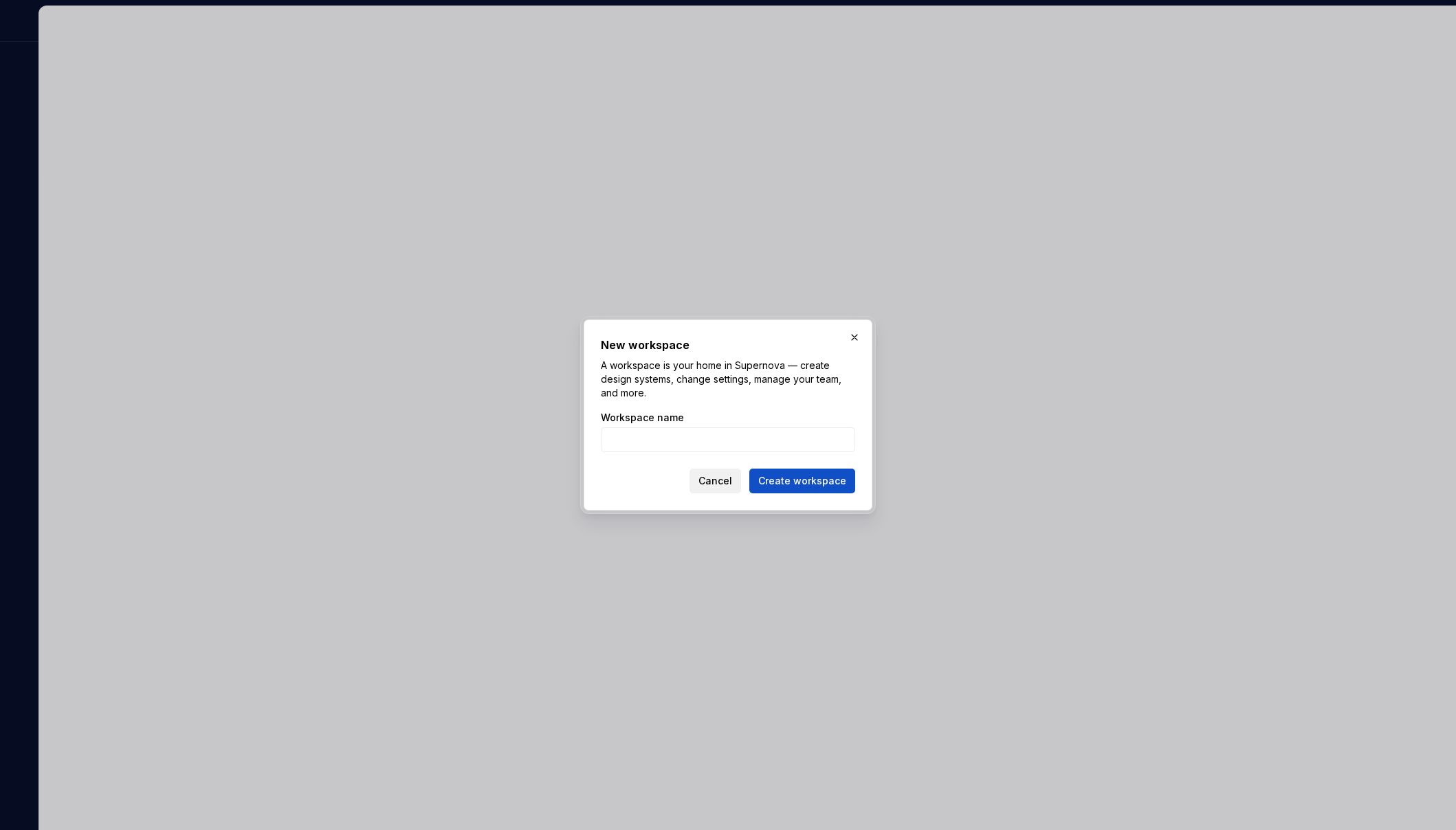
click at [723, 486] on span "Cancel" at bounding box center [715, 481] width 34 height 14
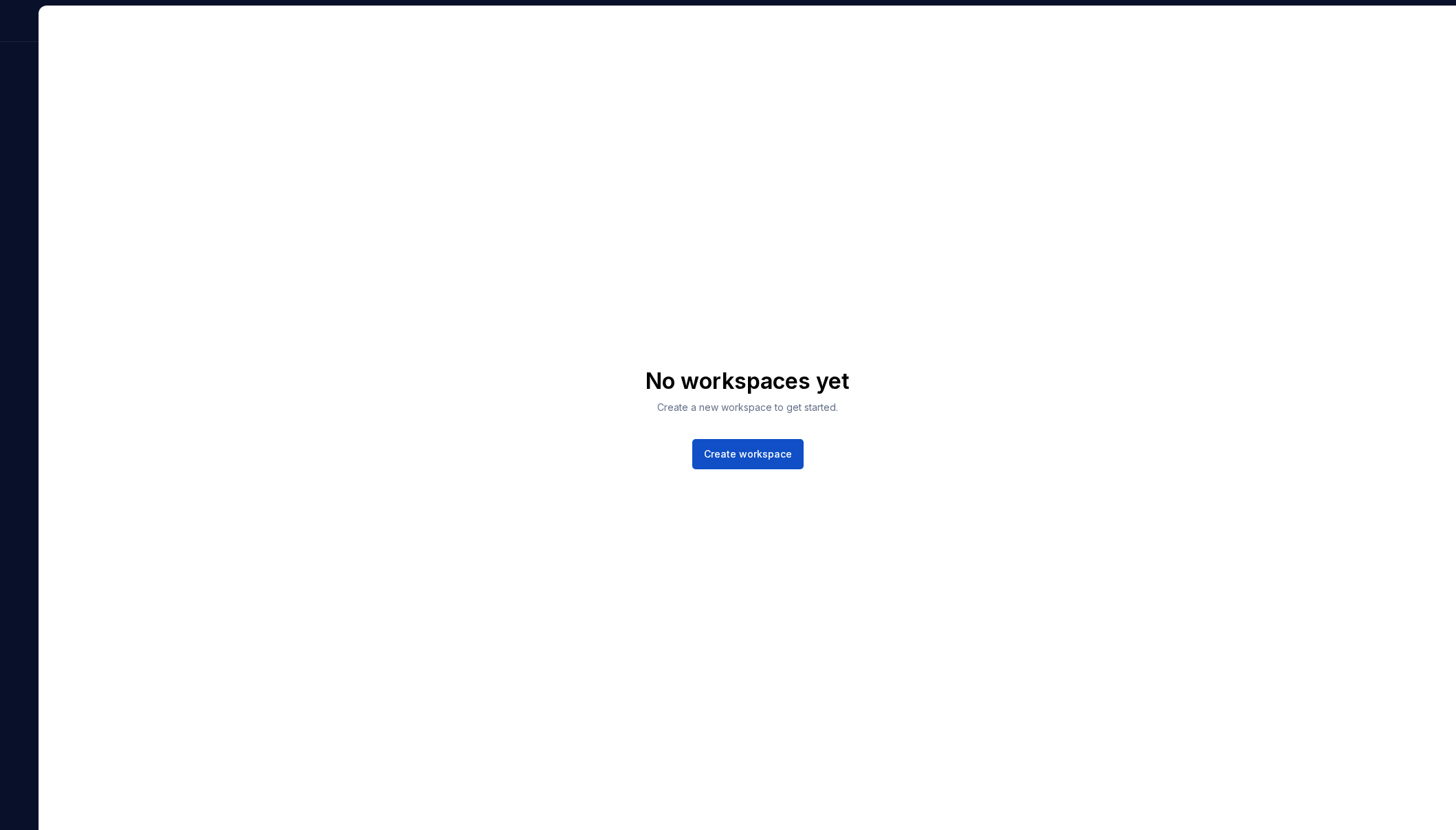
click at [28, 66] on div at bounding box center [19, 418] width 39 height 825
click at [28, 66] on div at bounding box center [19, 418] width 39 height 825
click at [19, 22] on div at bounding box center [19, 23] width 39 height 36
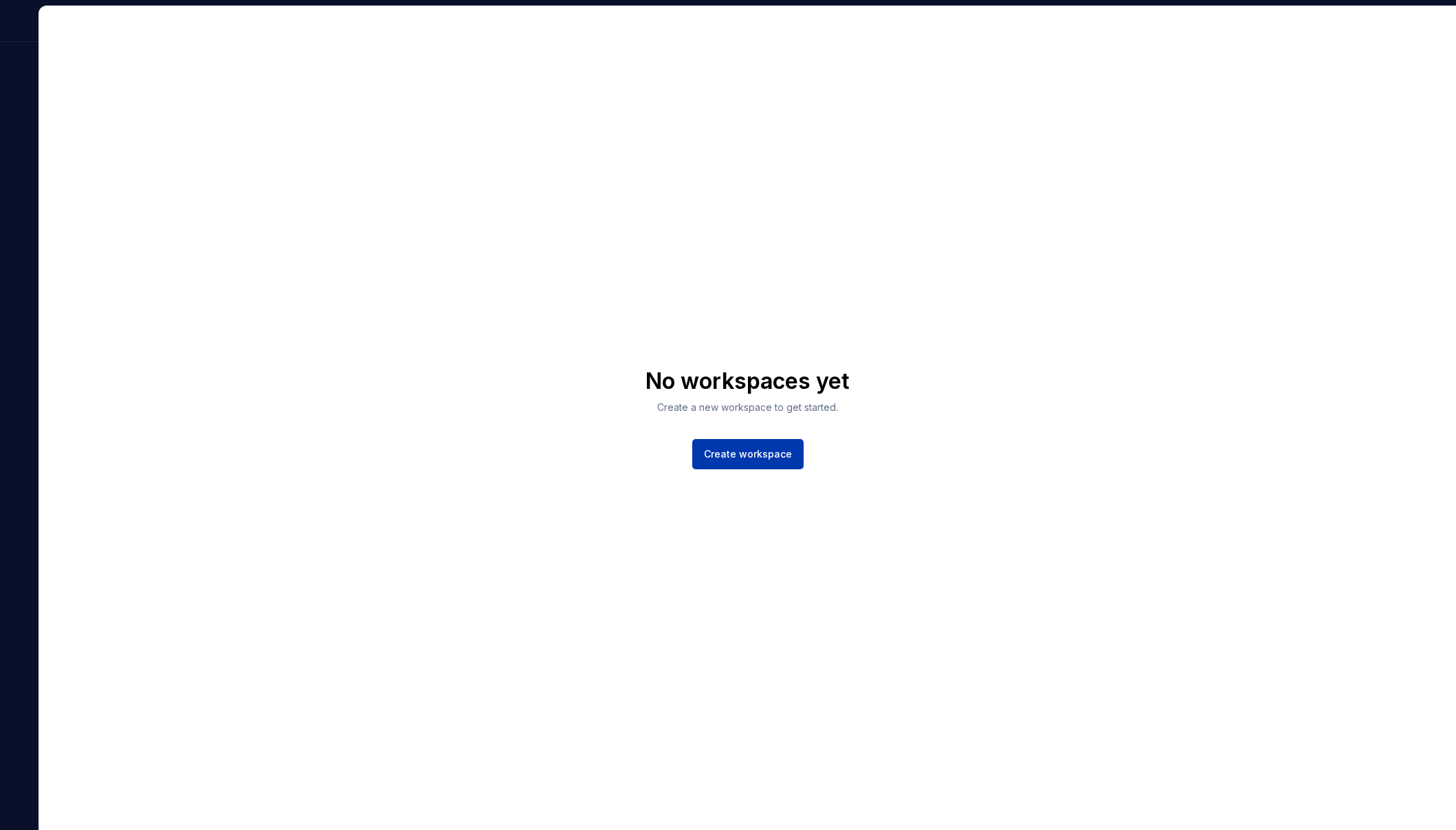
click at [757, 460] on button "Create workspace" at bounding box center [747, 454] width 111 height 31
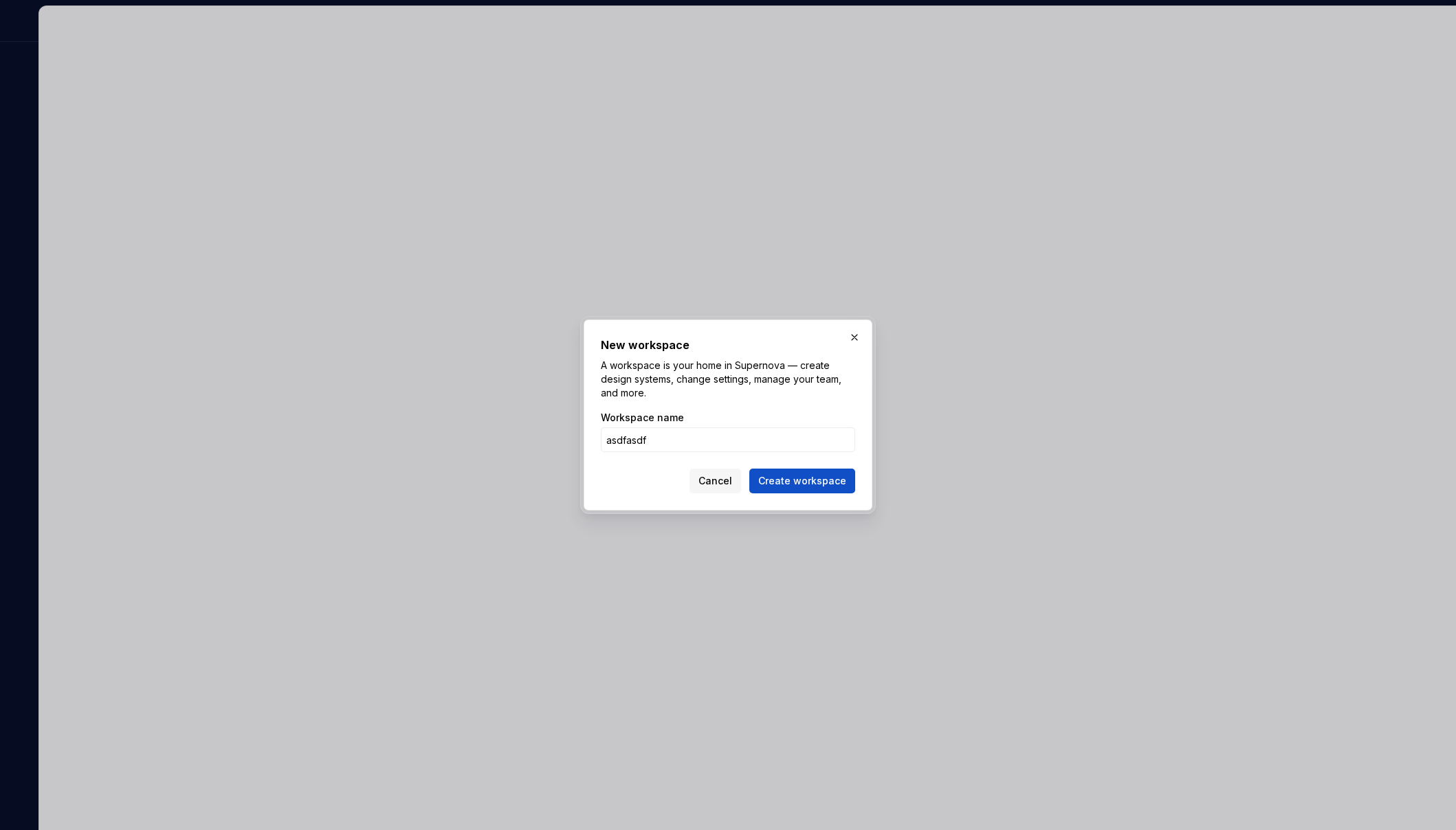
type input "asdfasdf"
click at [784, 480] on span "Create workspace" at bounding box center [802, 481] width 88 height 14
